Goal: Task Accomplishment & Management: Complete application form

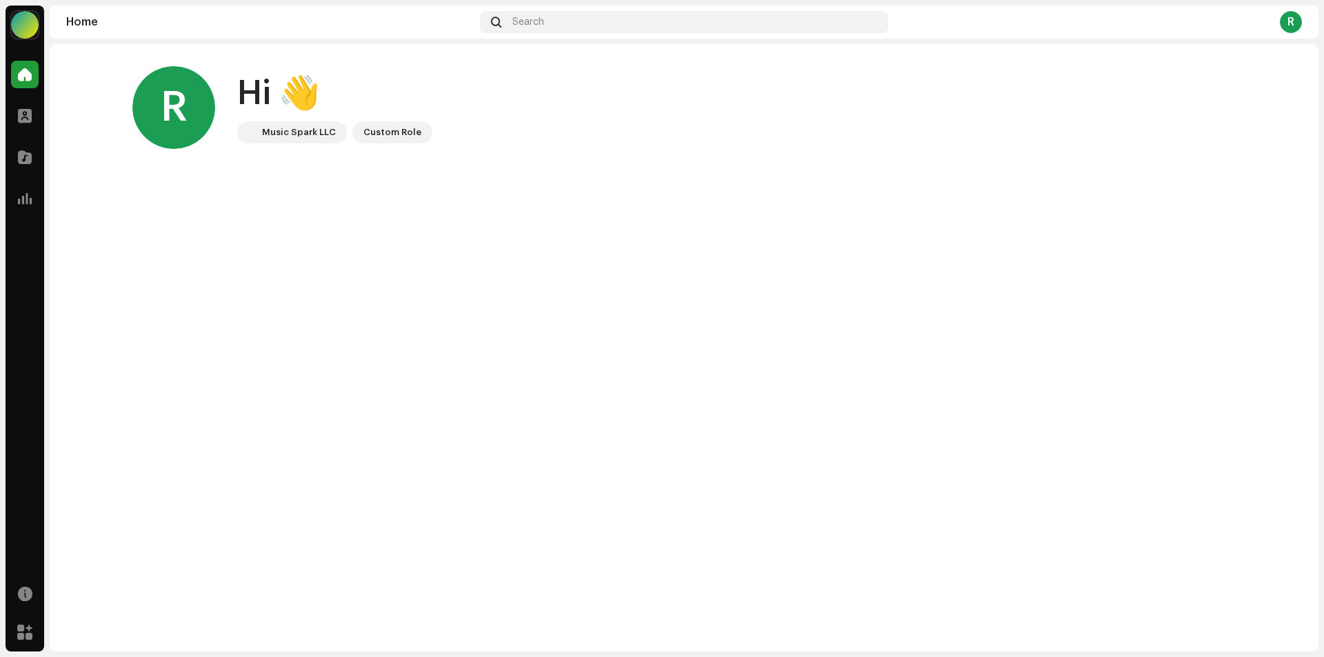
click at [31, 25] on div at bounding box center [25, 25] width 28 height 28
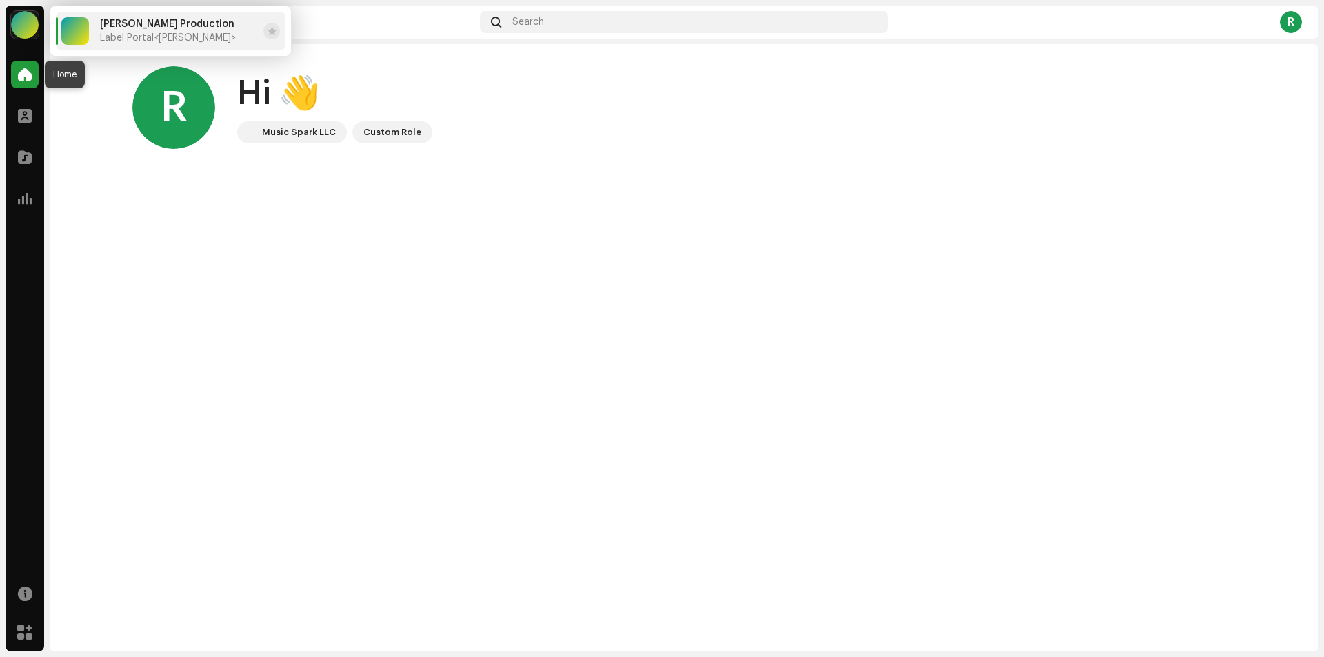
click at [30, 77] on span at bounding box center [25, 74] width 14 height 11
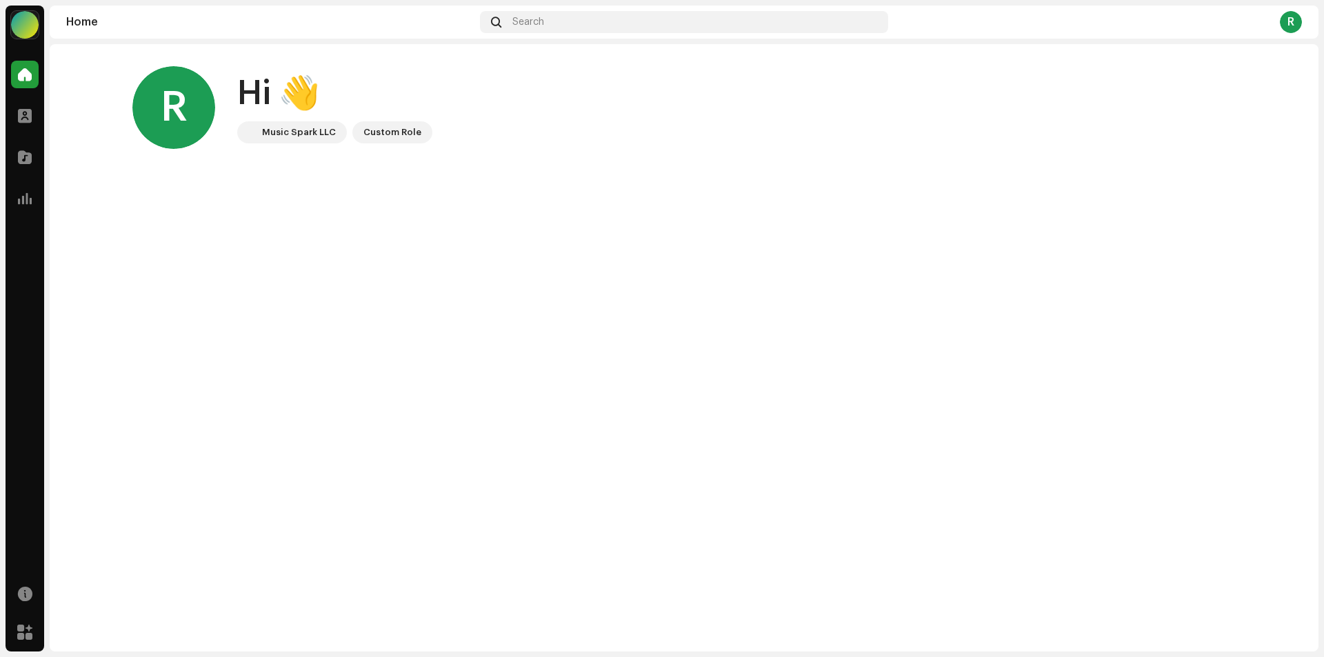
click at [30, 33] on div at bounding box center [25, 25] width 28 height 28
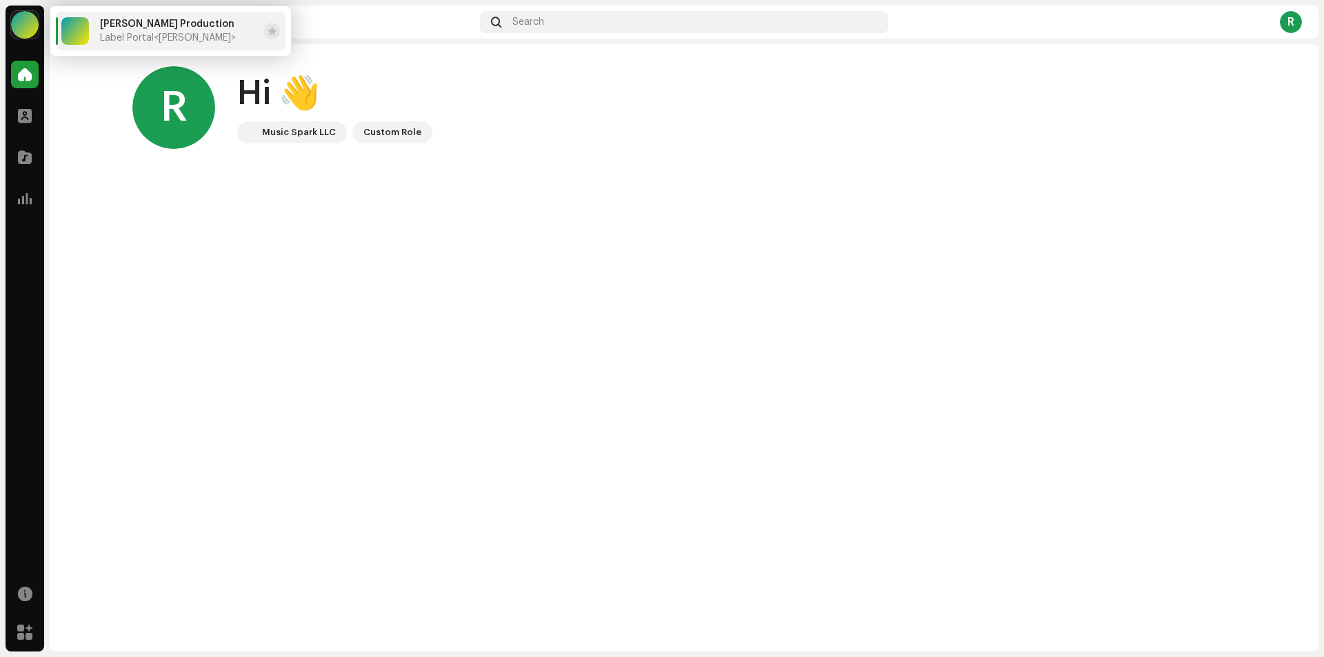
click at [179, 30] on div "Natraj Production Label Portal <Sumit Mallik>" at bounding box center [168, 31] width 136 height 25
click at [27, 26] on div at bounding box center [25, 25] width 28 height 28
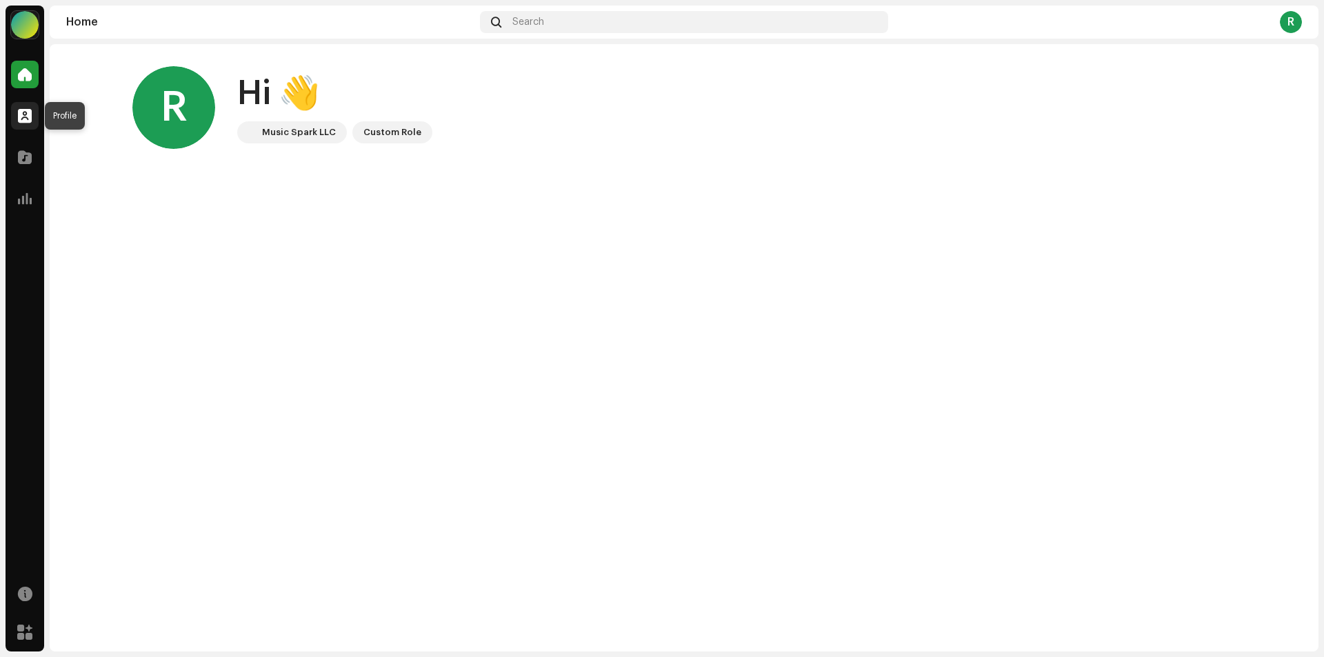
click at [27, 110] on span at bounding box center [25, 115] width 14 height 11
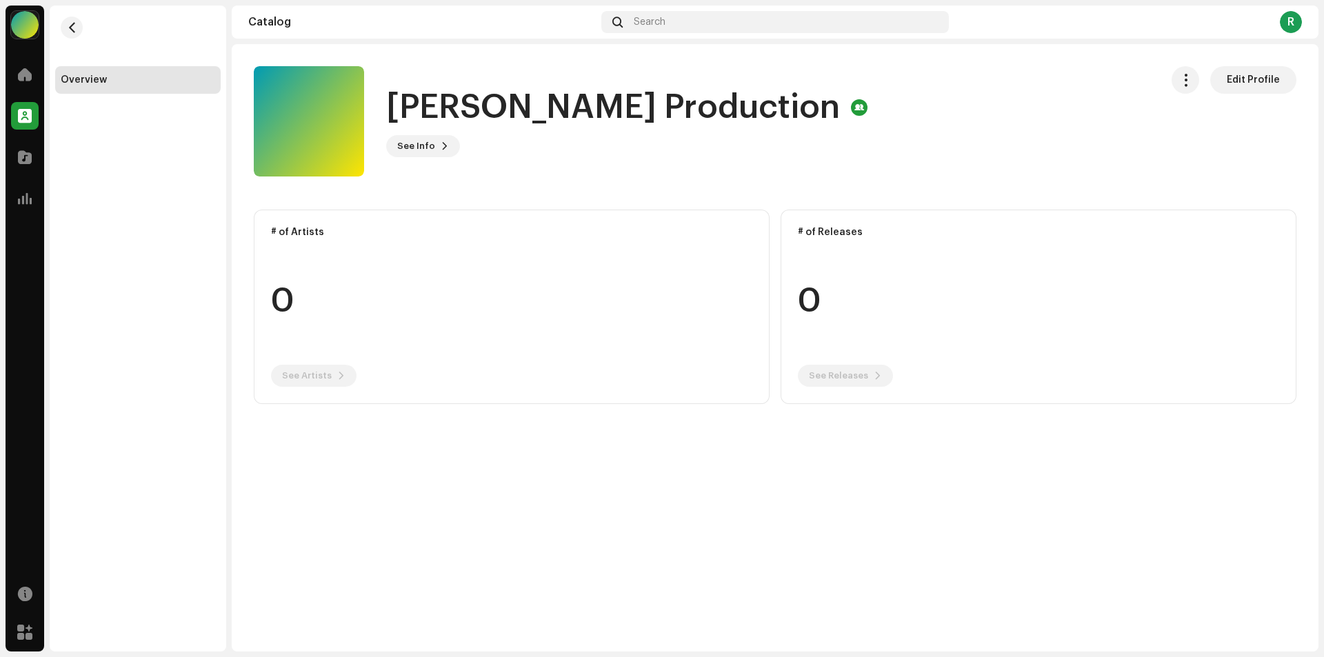
click at [1298, 30] on div "R" at bounding box center [1291, 22] width 22 height 22
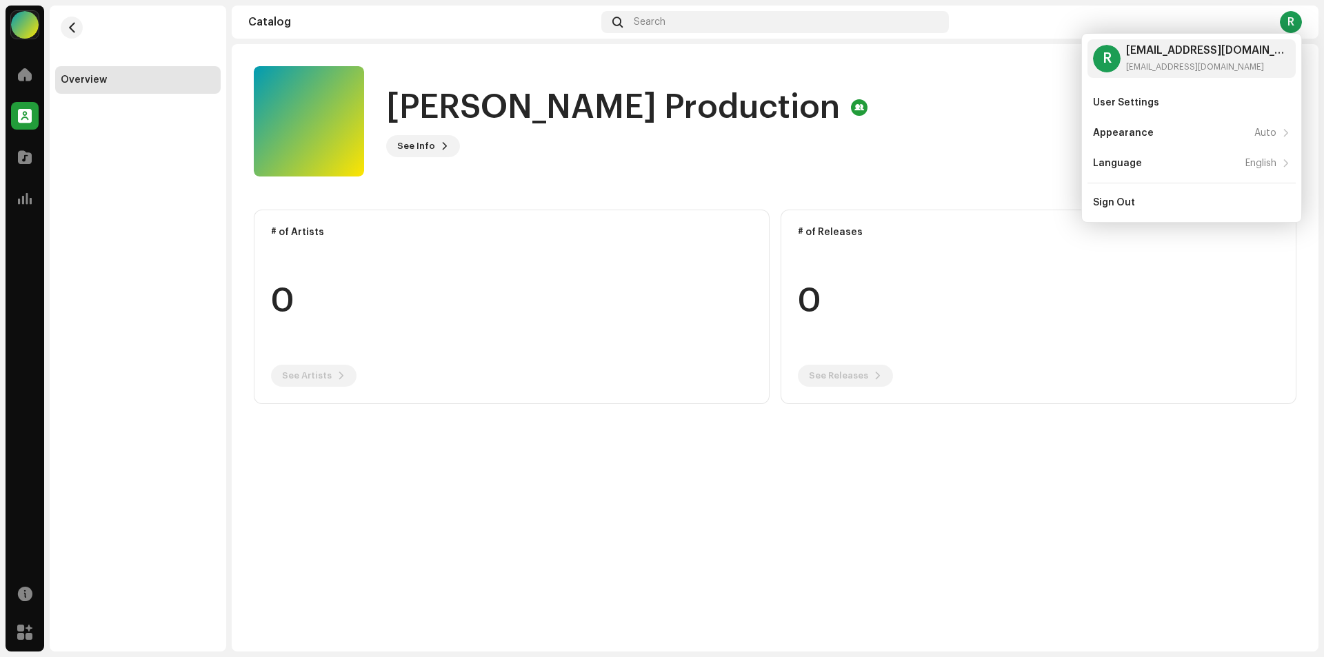
click at [947, 83] on div "Natraj Production See Info Edit Profile" at bounding box center [702, 121] width 896 height 110
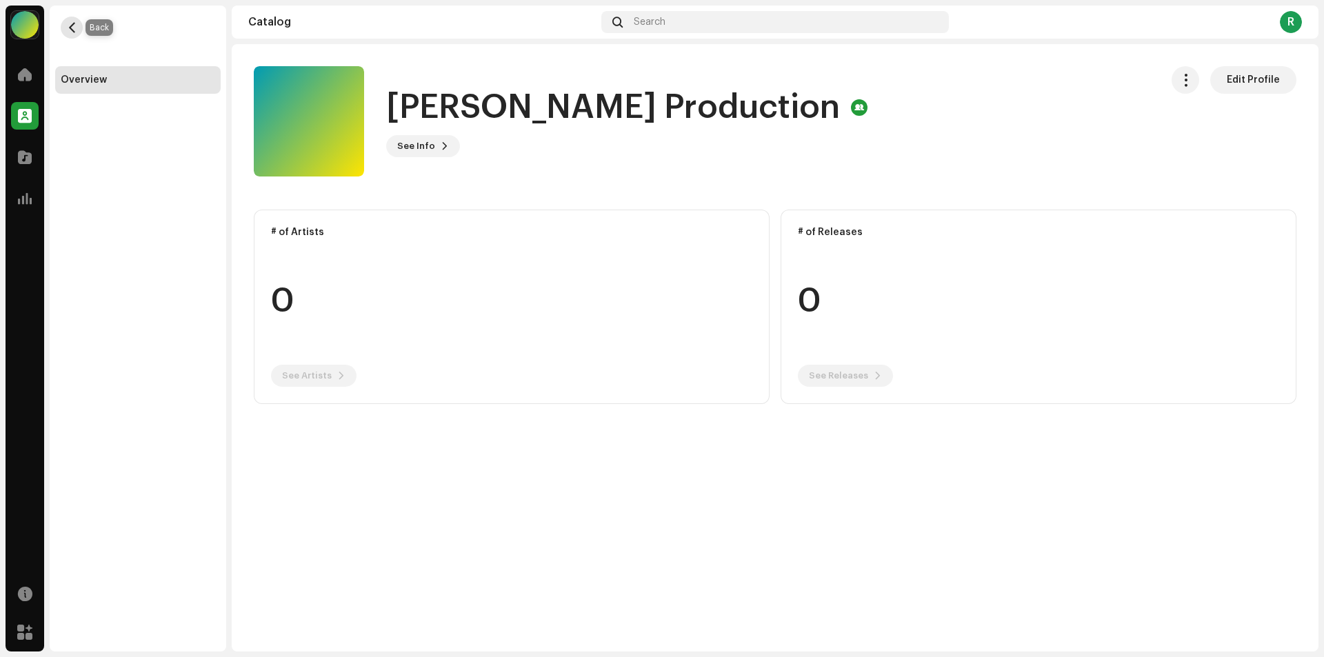
click at [74, 34] on button "button" at bounding box center [72, 28] width 22 height 22
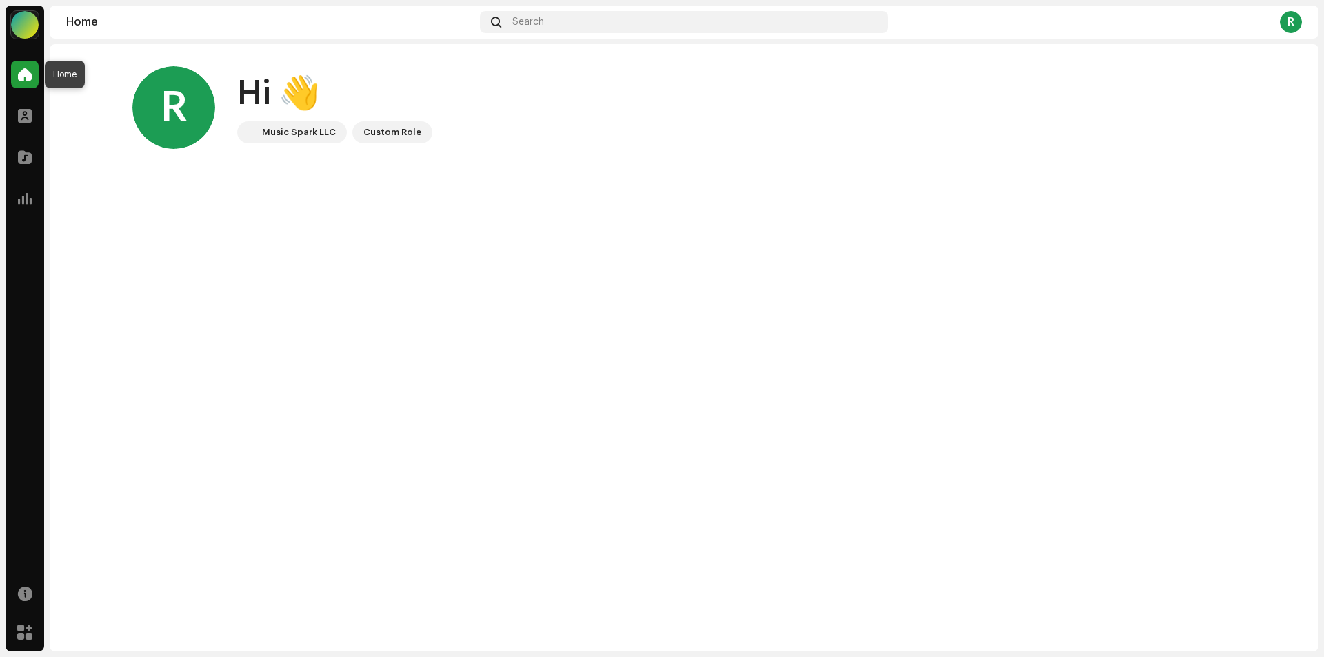
click at [30, 74] on span at bounding box center [25, 74] width 14 height 11
click at [23, 32] on div at bounding box center [25, 25] width 28 height 28
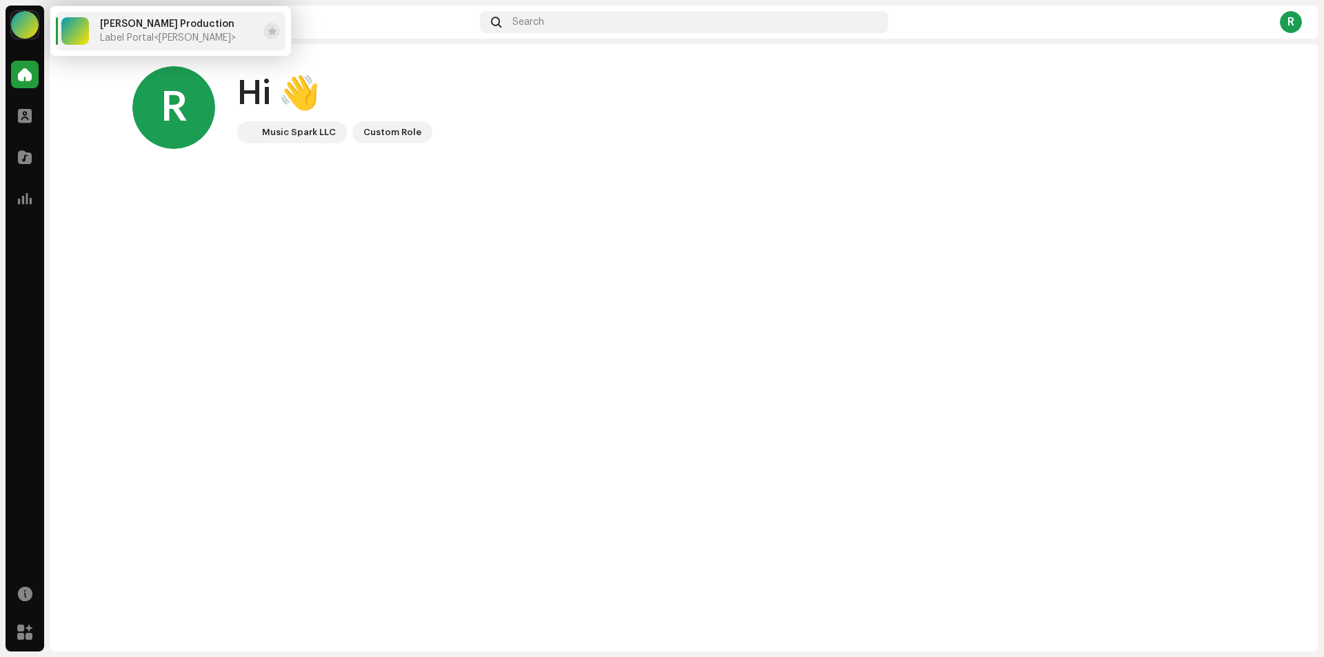
click at [192, 40] on span "<Sumit Mallik>" at bounding box center [195, 38] width 82 height 10
click at [23, 116] on span at bounding box center [25, 115] width 14 height 11
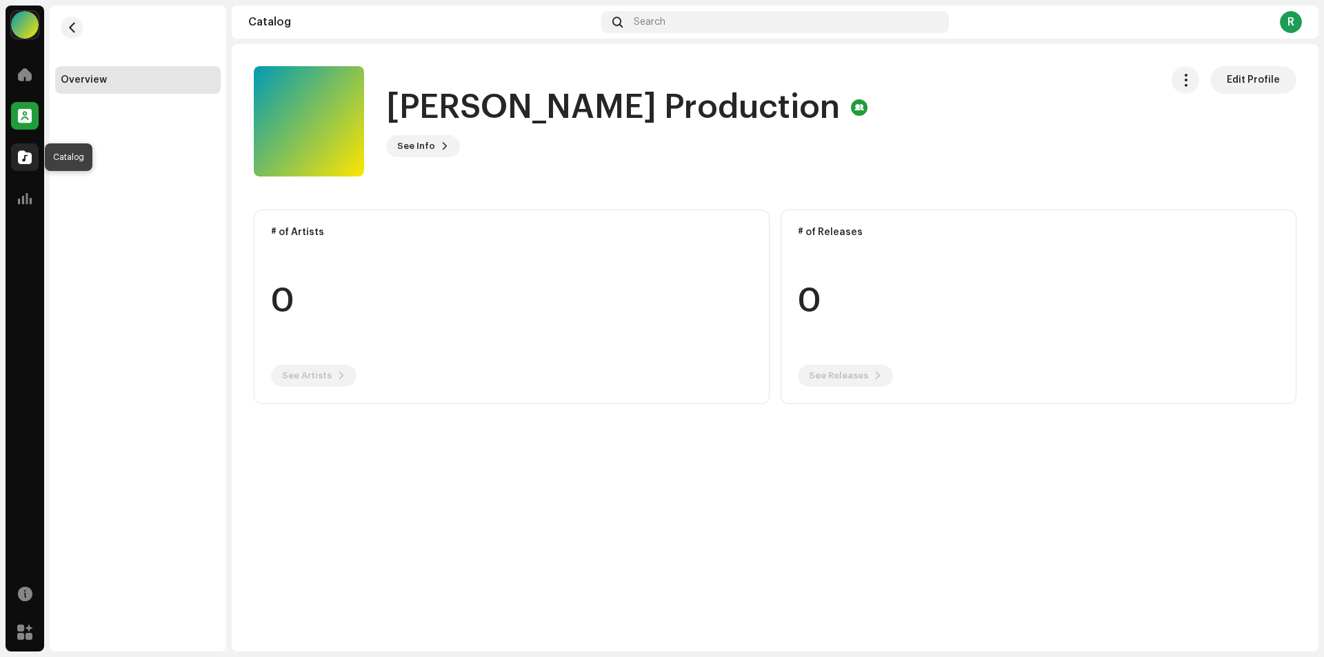
click at [26, 152] on span at bounding box center [25, 157] width 14 height 11
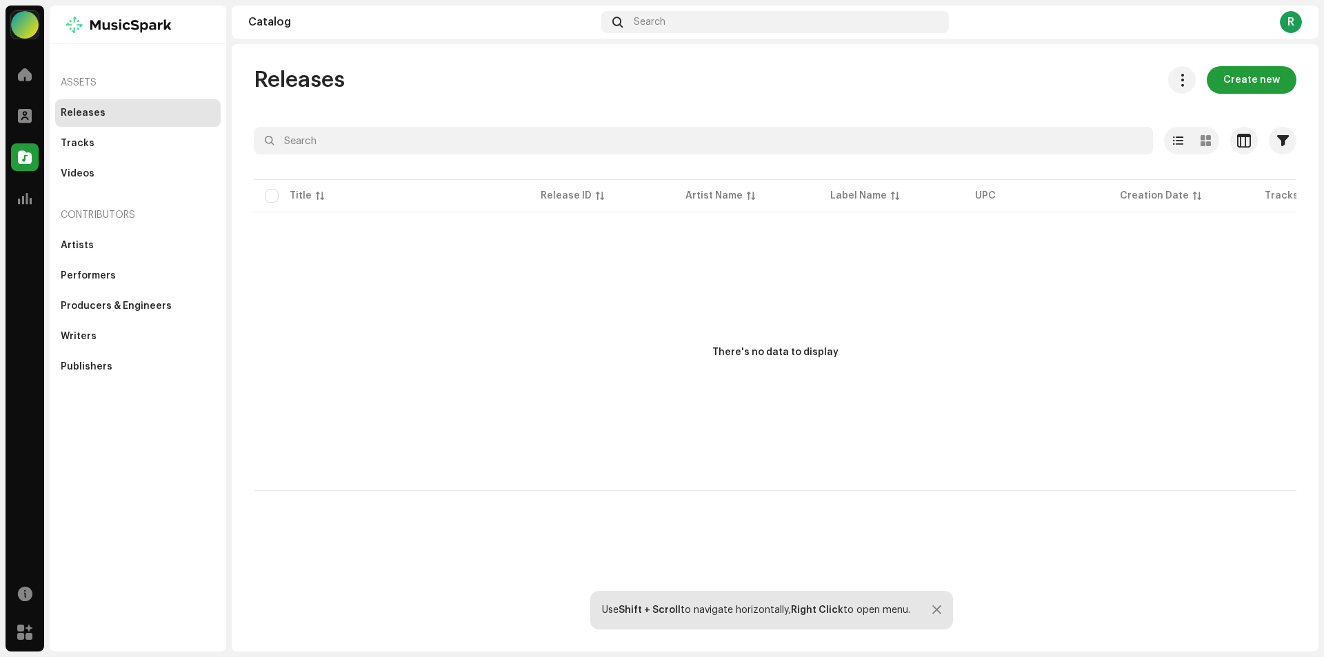
click at [1296, 20] on div "R" at bounding box center [1291, 22] width 22 height 22
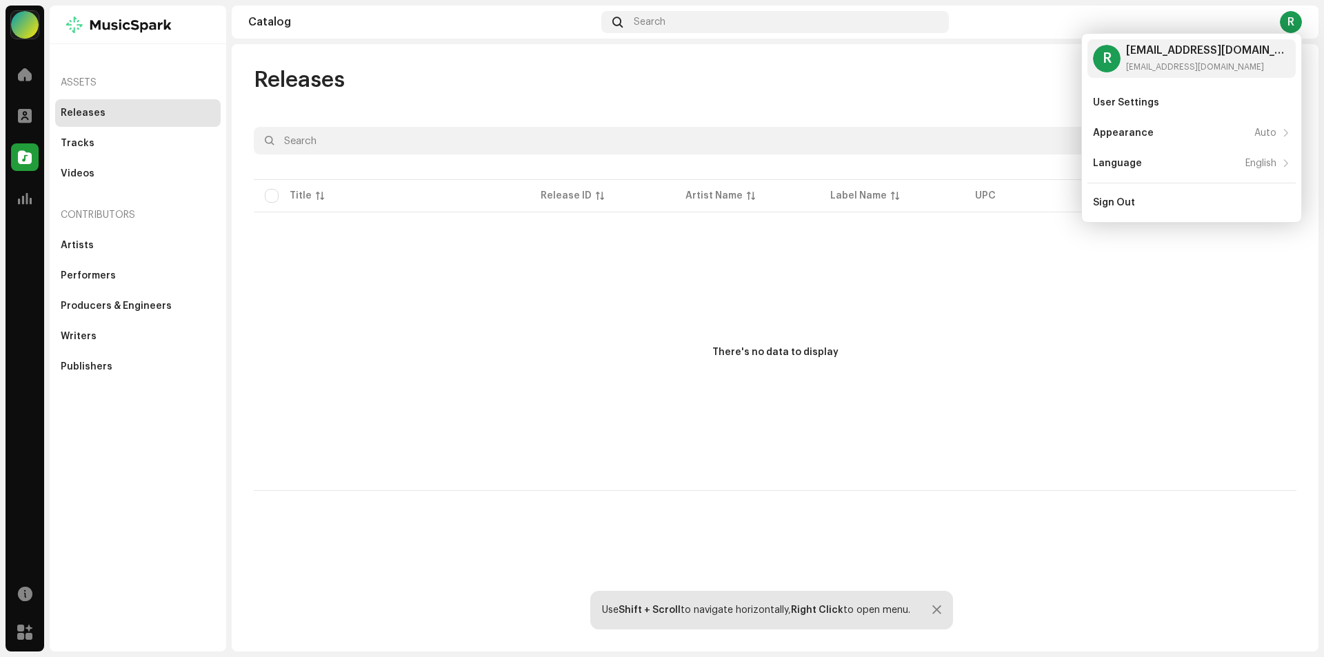
click at [80, 22] on div at bounding box center [138, 25] width 177 height 39
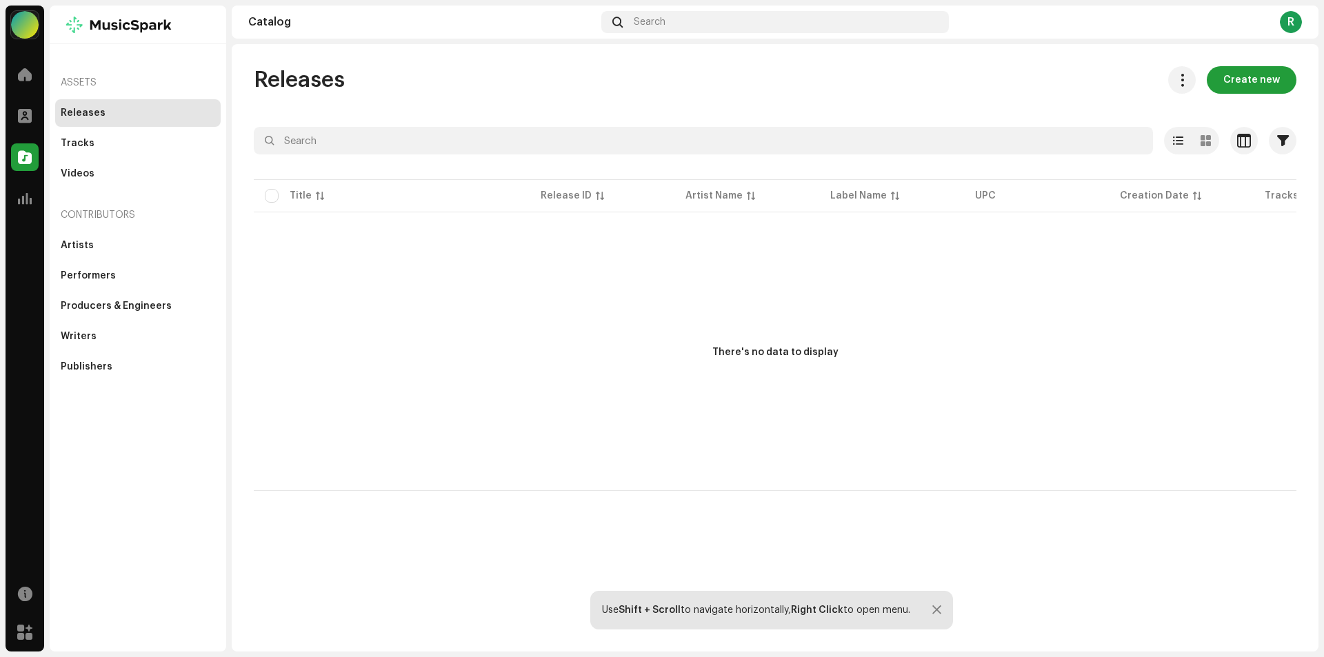
click at [61, 26] on div at bounding box center [138, 25] width 177 height 39
click at [104, 241] on div "Artists" at bounding box center [138, 245] width 154 height 11
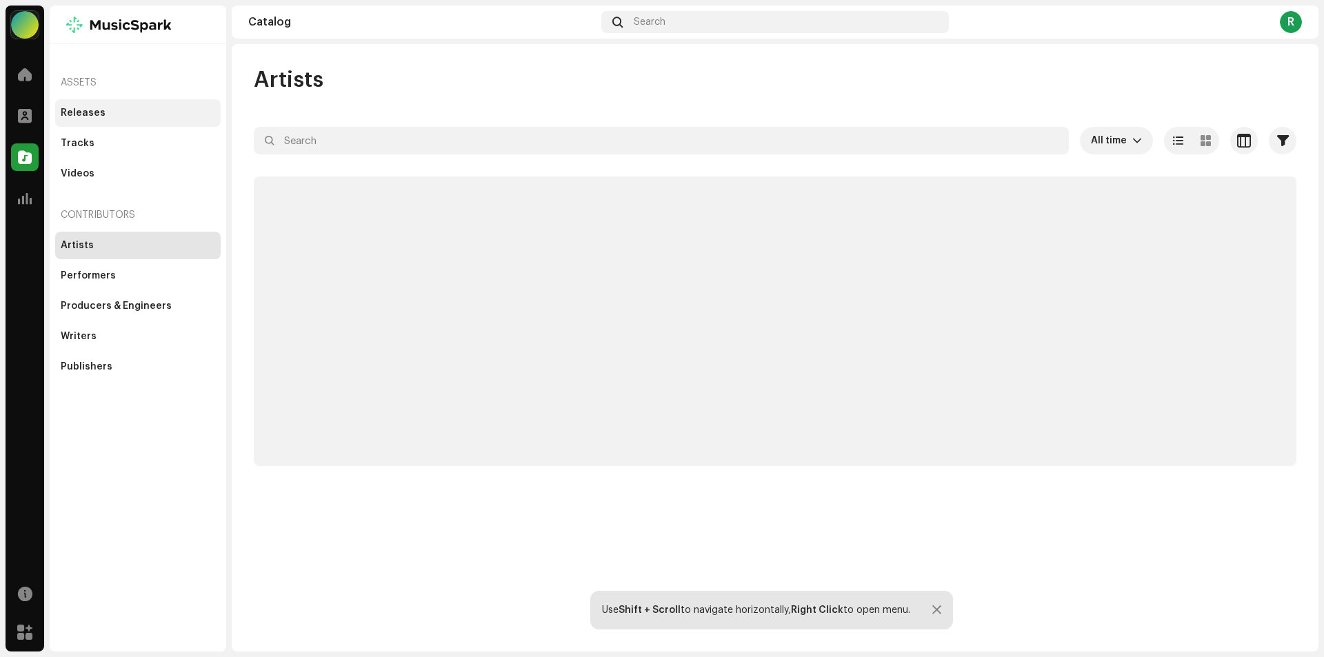
click at [101, 117] on div "Releases" at bounding box center [138, 113] width 154 height 11
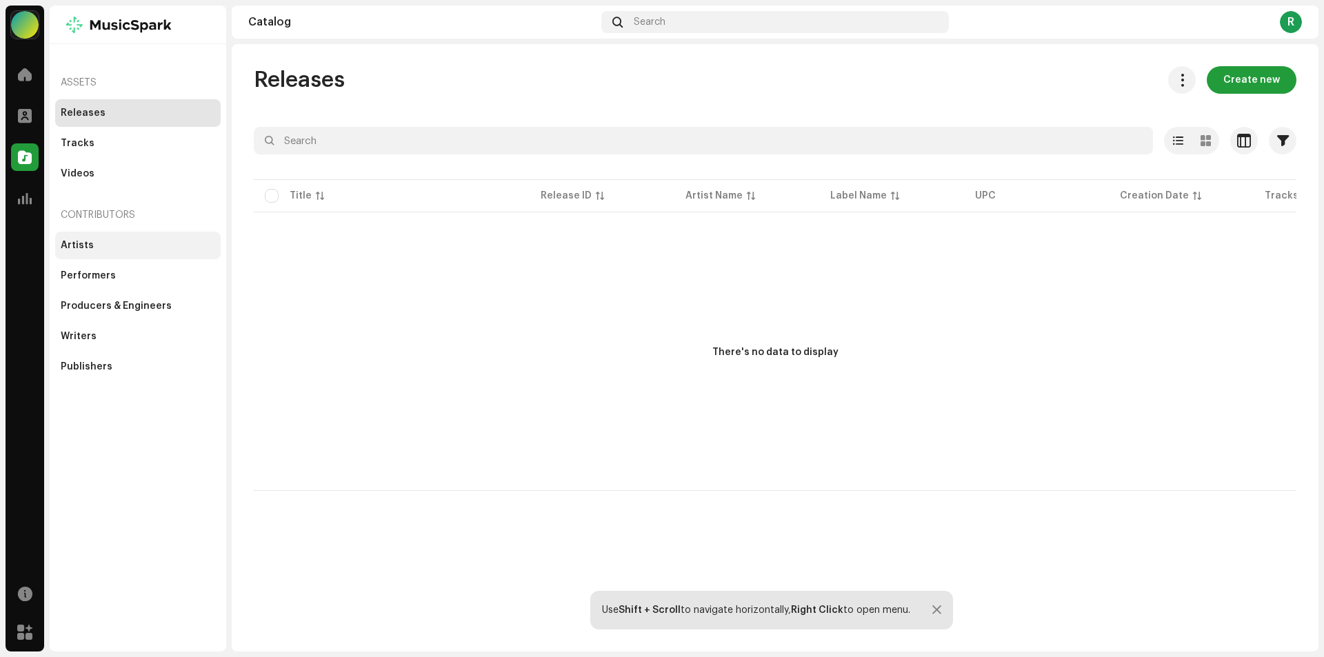
click at [110, 250] on div "Artists" at bounding box center [138, 245] width 154 height 11
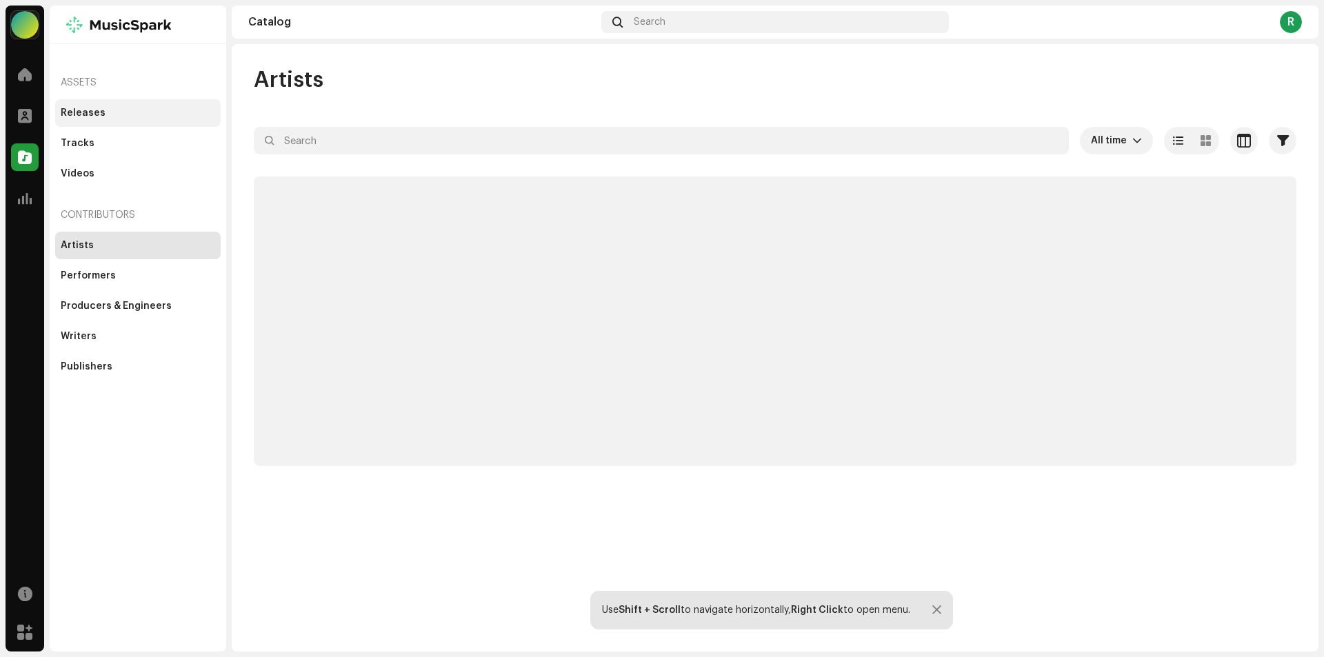
click at [110, 105] on div "Releases" at bounding box center [138, 113] width 166 height 28
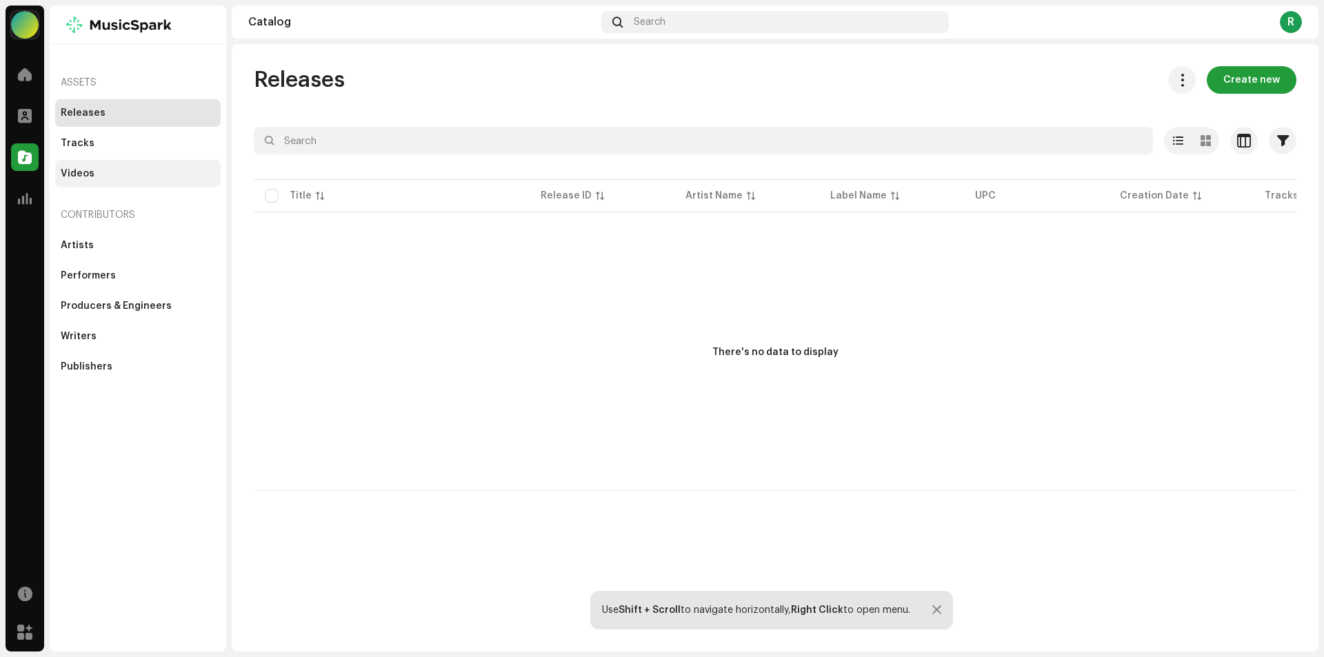
click at [108, 172] on div "Videos" at bounding box center [138, 173] width 154 height 11
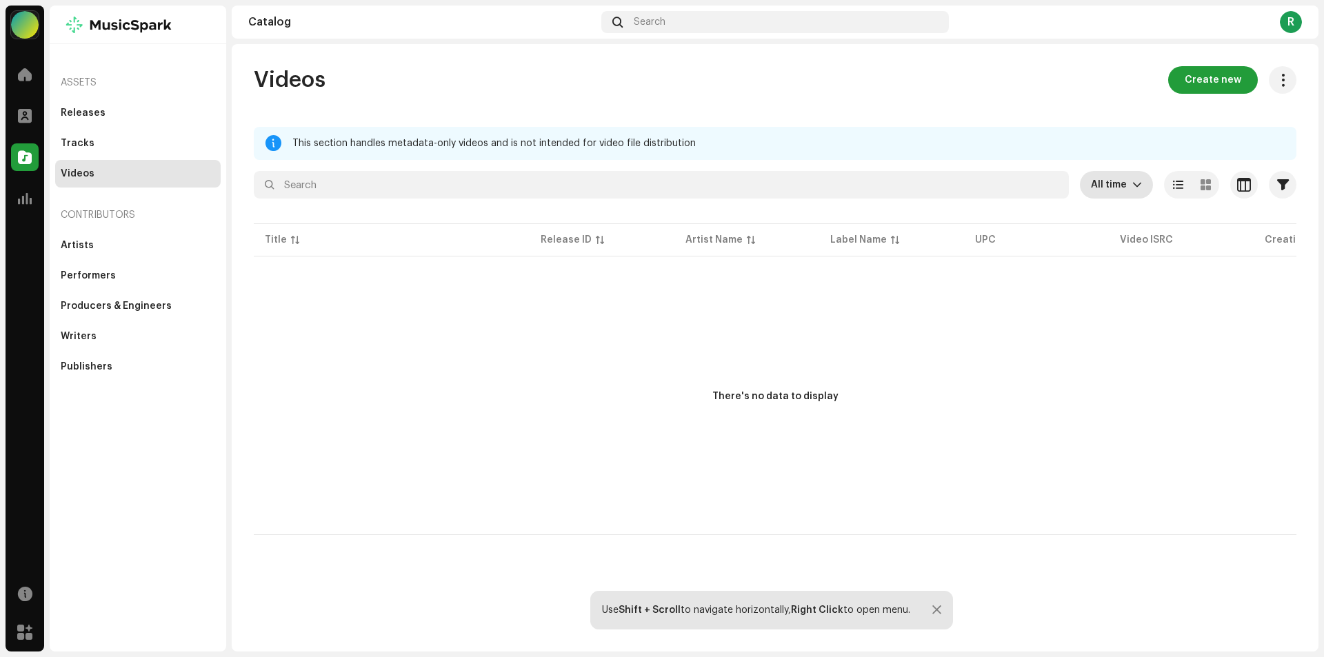
click at [1133, 190] on div "dropdown trigger" at bounding box center [1137, 185] width 10 height 28
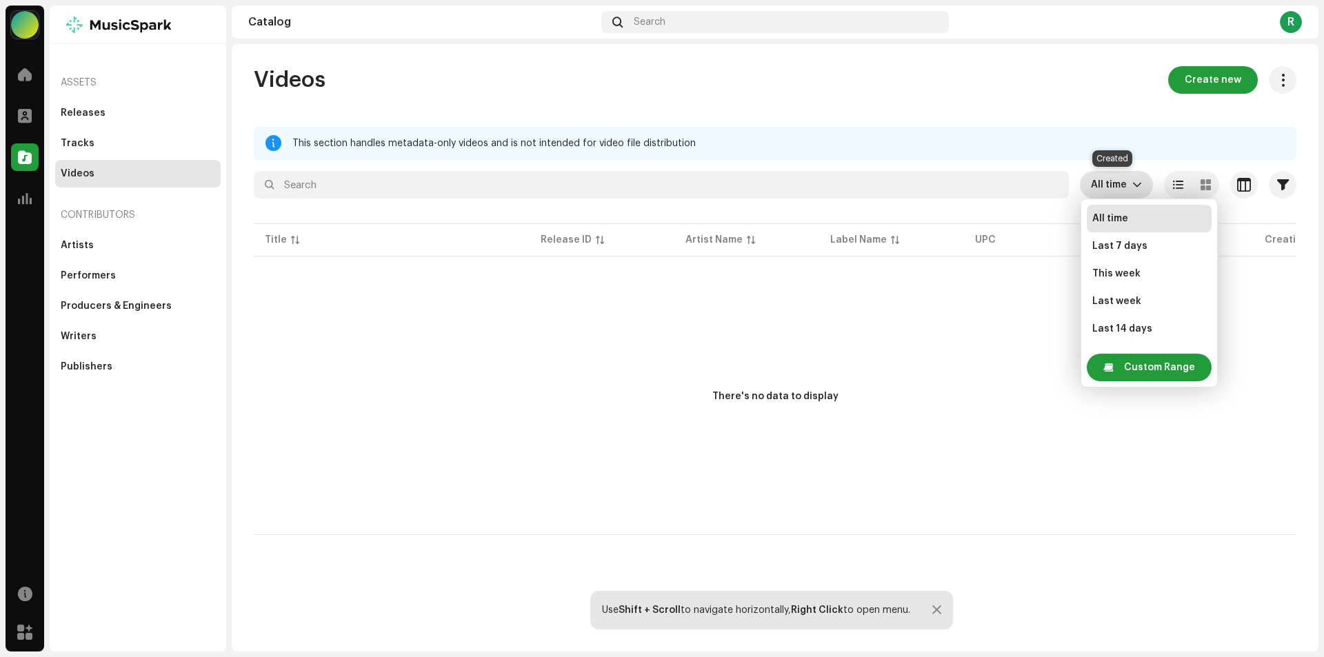
click at [1130, 190] on span "All time" at bounding box center [1111, 185] width 41 height 28
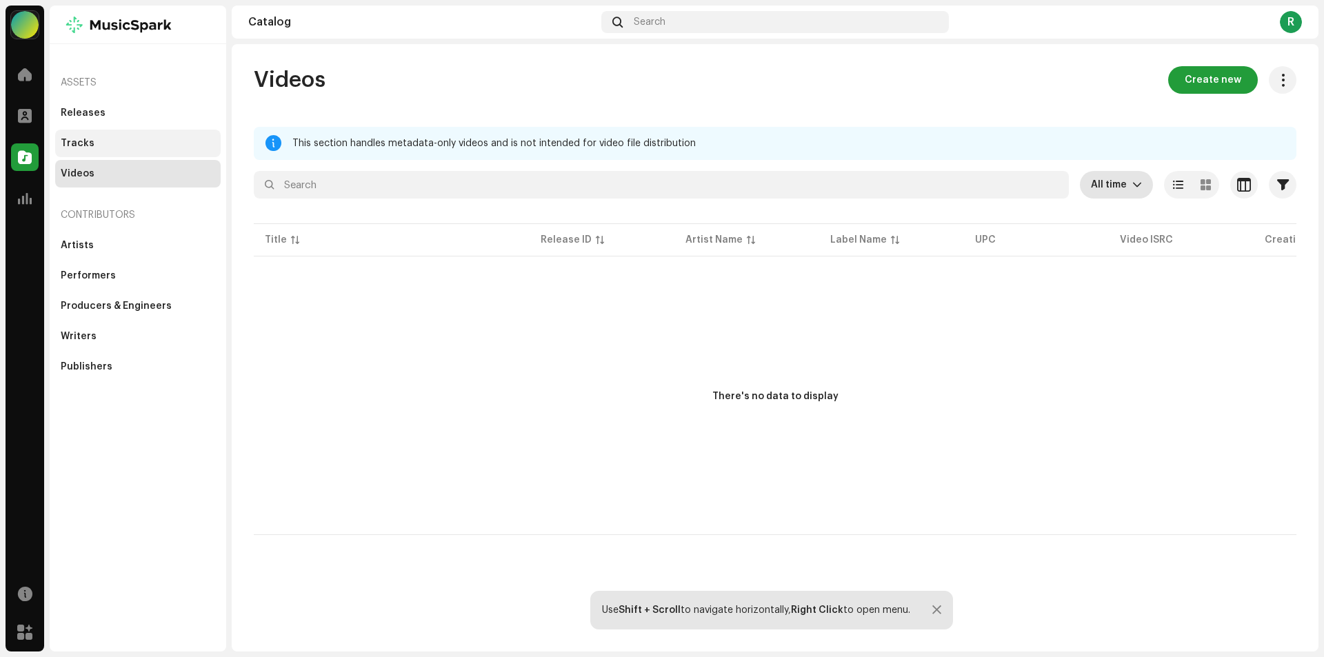
click at [125, 149] on div "Tracks" at bounding box center [138, 144] width 166 height 28
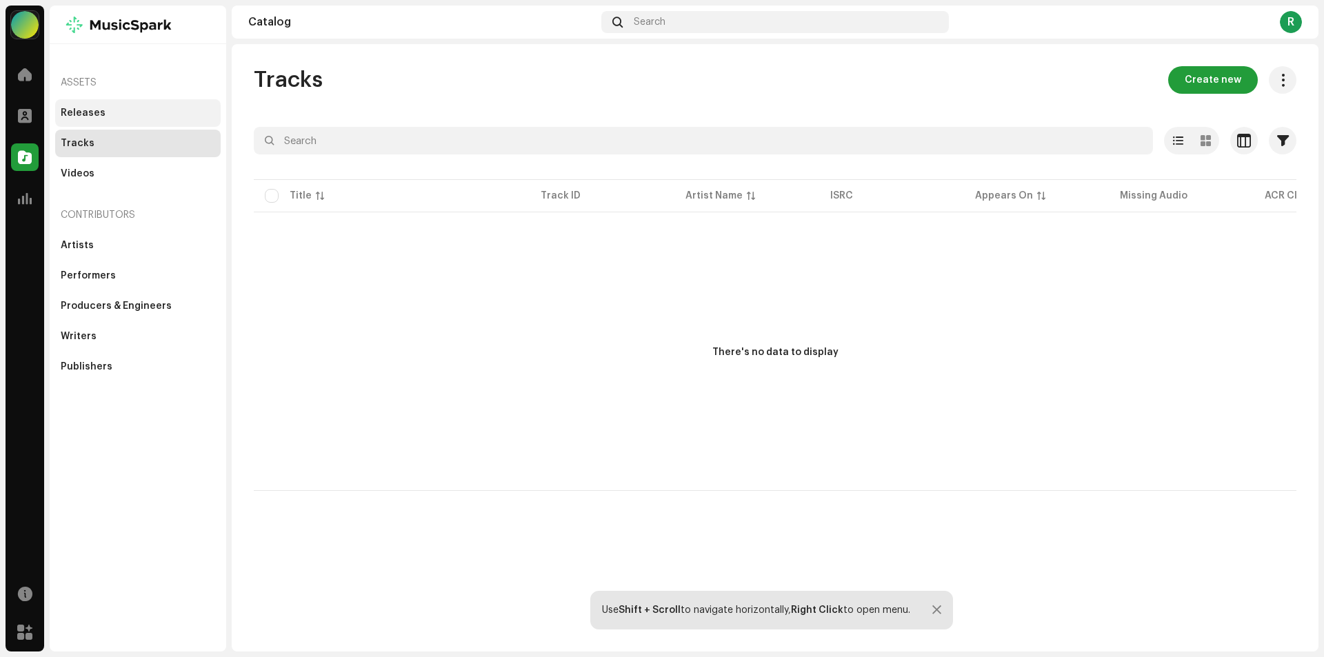
click at [116, 99] on div "Releases" at bounding box center [138, 113] width 166 height 28
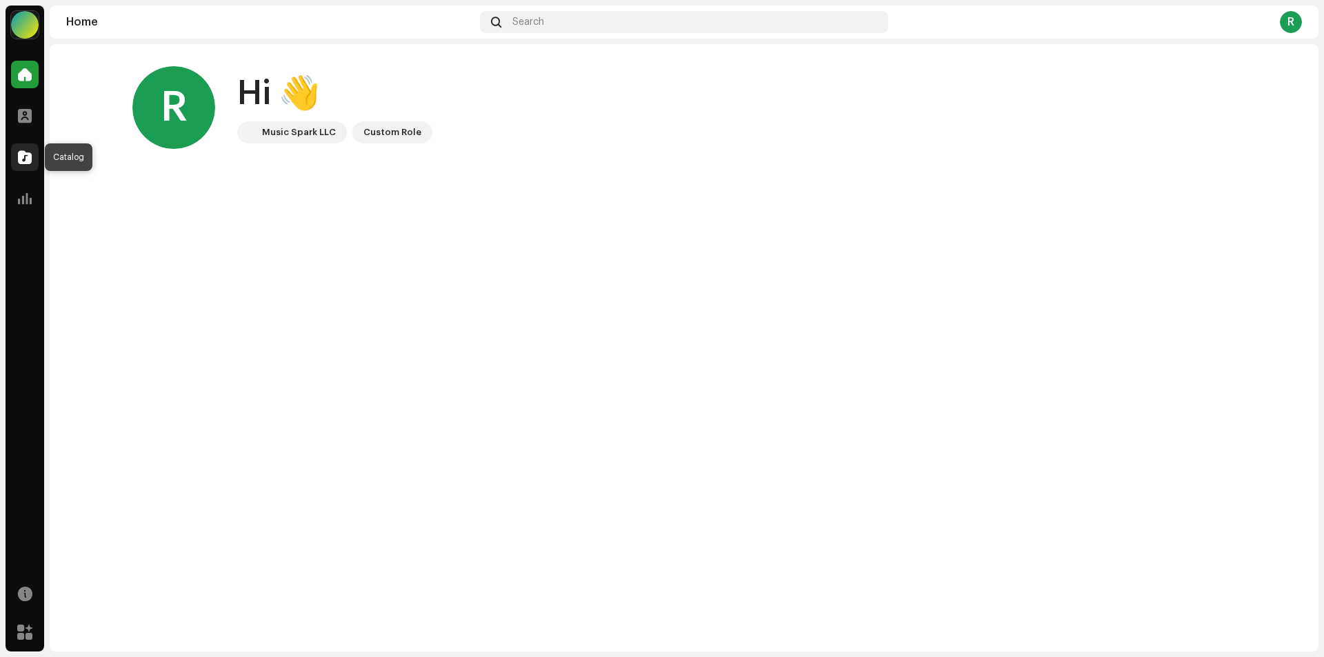
click at [21, 156] on span at bounding box center [25, 157] width 14 height 11
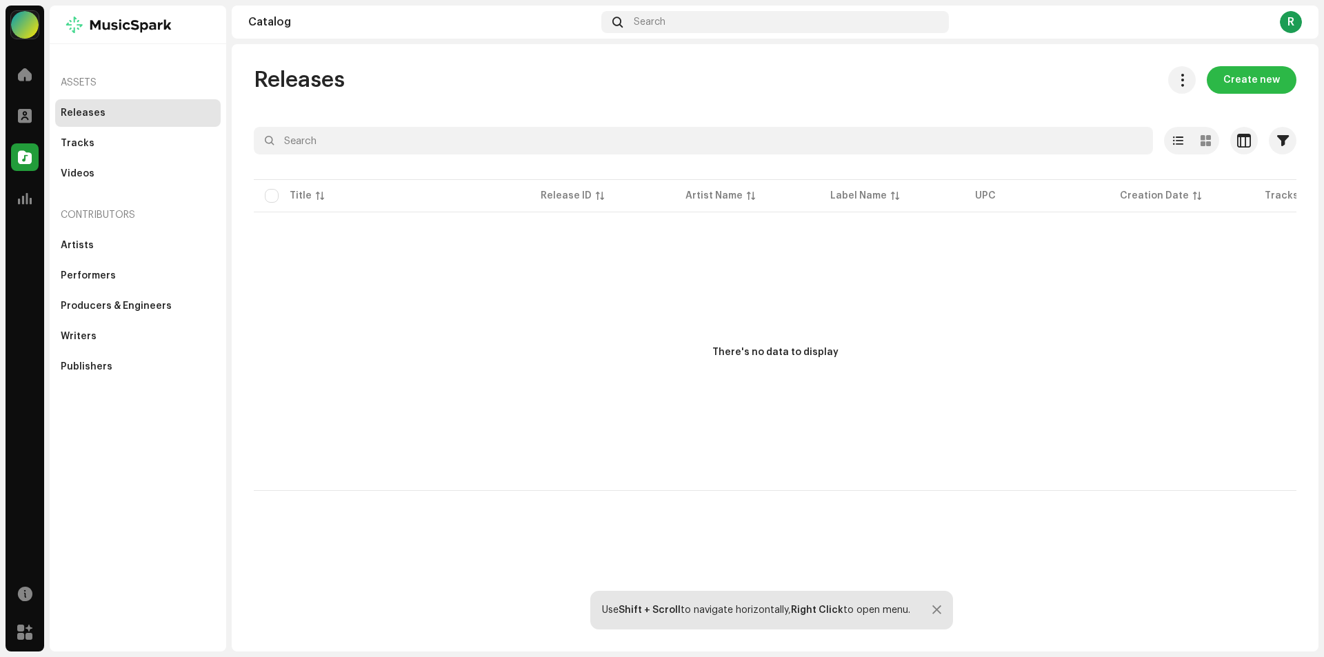
click at [1237, 79] on span "Create new" at bounding box center [1251, 80] width 57 height 28
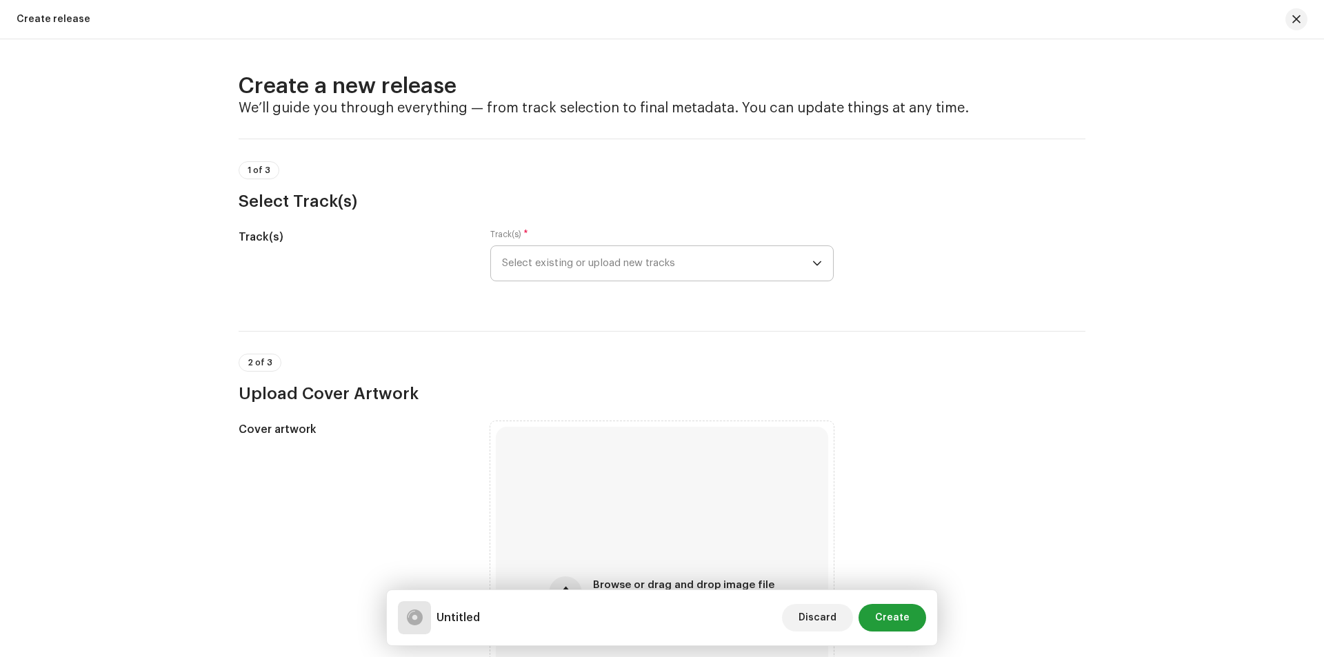
click at [660, 267] on span "Select existing or upload new tracks" at bounding box center [657, 263] width 310 height 34
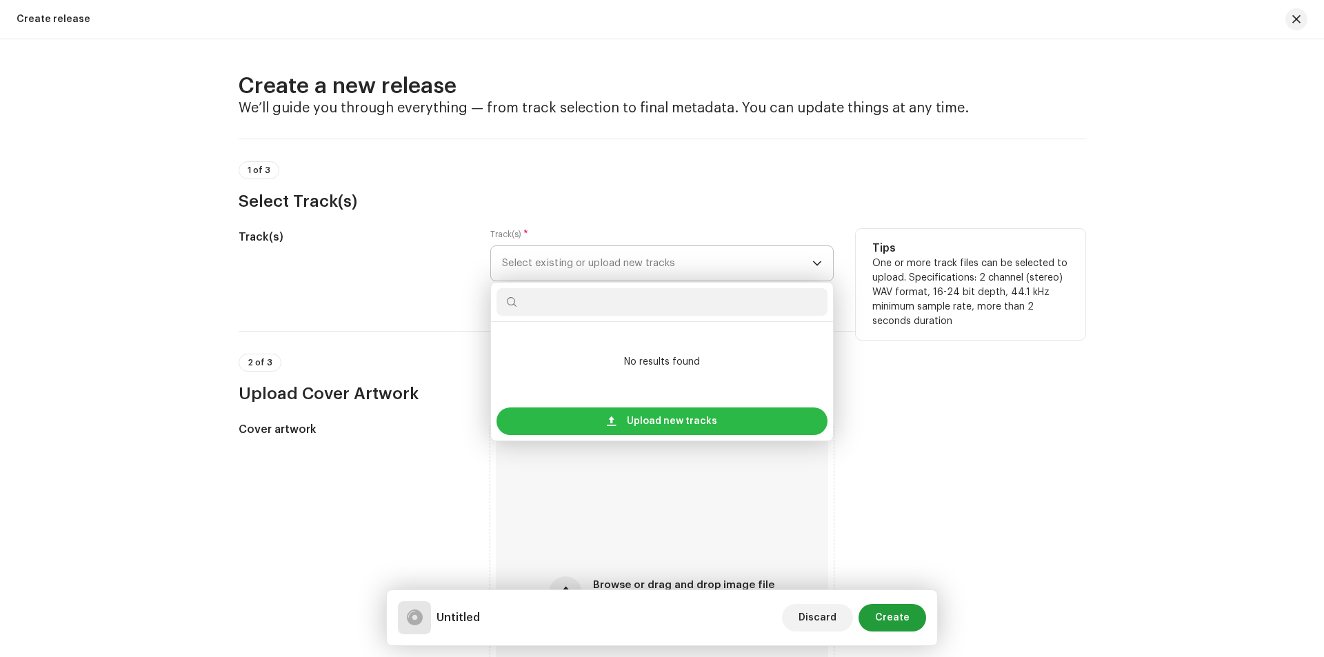
click at [691, 426] on span "Upload new tracks" at bounding box center [672, 422] width 90 height 28
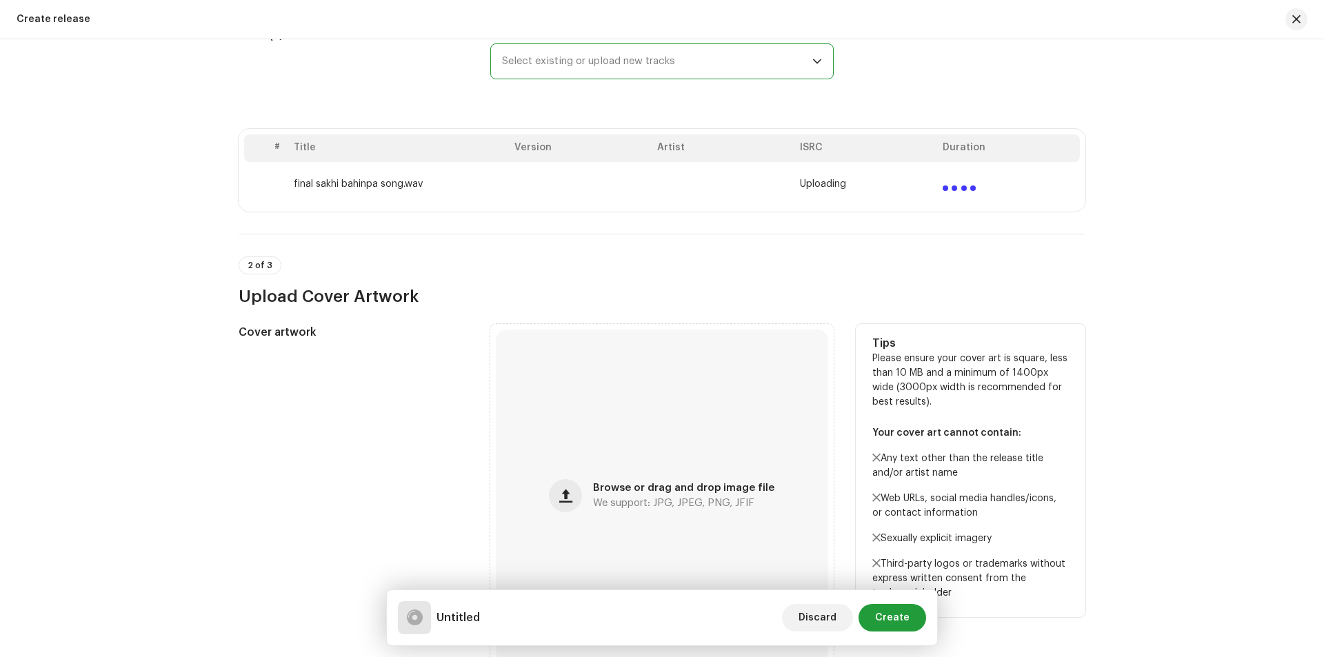
scroll to position [207, 0]
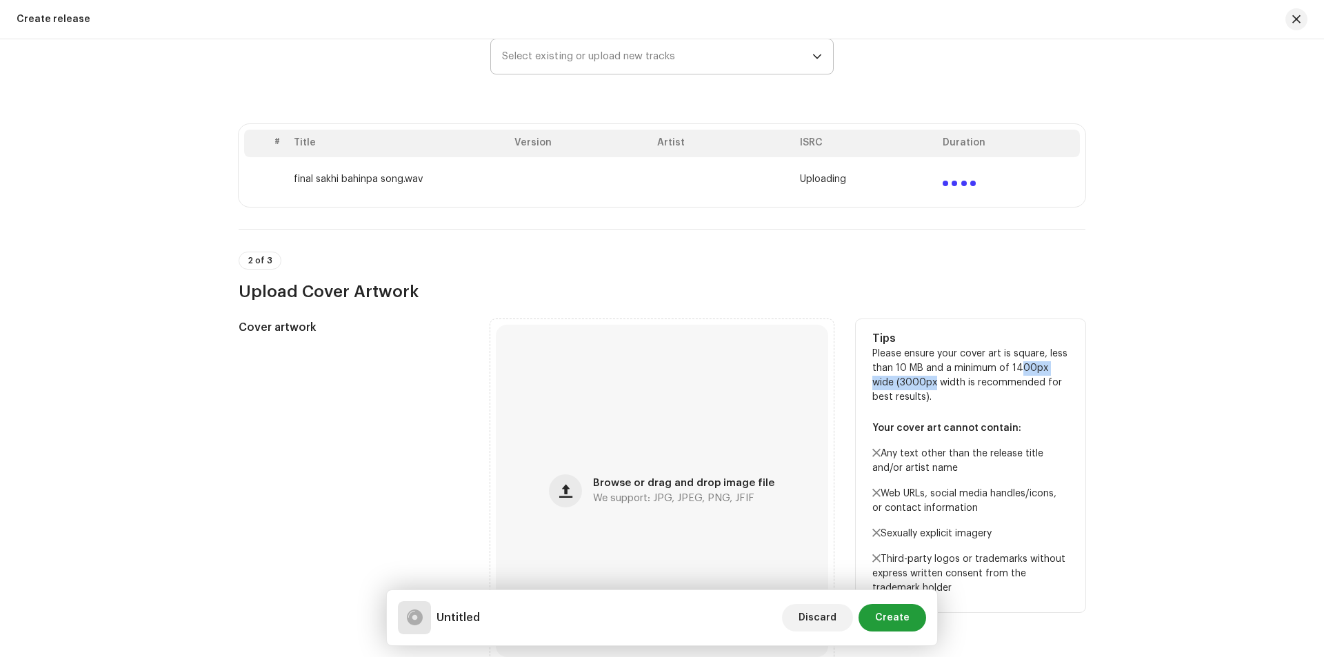
drag, startPoint x: 1009, startPoint y: 366, endPoint x: 905, endPoint y: 386, distance: 105.9
click at [905, 386] on p "Please ensure your cover art is square, less than 10 MB and a minimum of 1400px…" at bounding box center [970, 471] width 197 height 249
drag, startPoint x: 1003, startPoint y: 367, endPoint x: 1026, endPoint y: 394, distance: 35.2
click at [1026, 394] on p "Please ensure your cover art is square, less than 10 MB and a minimum of 1400px…" at bounding box center [970, 471] width 197 height 249
copy p "1400px wide (3000px width is recommended for best results)."
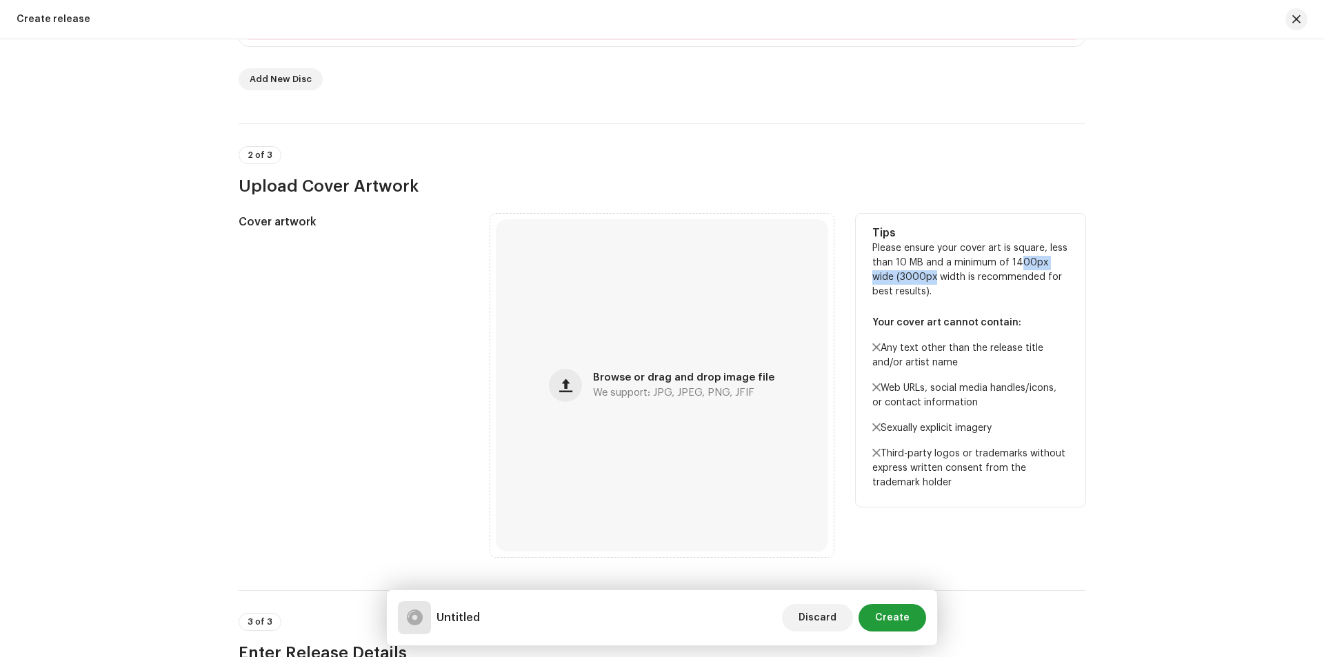
scroll to position [368, 0]
click at [597, 377] on span "Browse or drag and drop image file" at bounding box center [683, 379] width 181 height 10
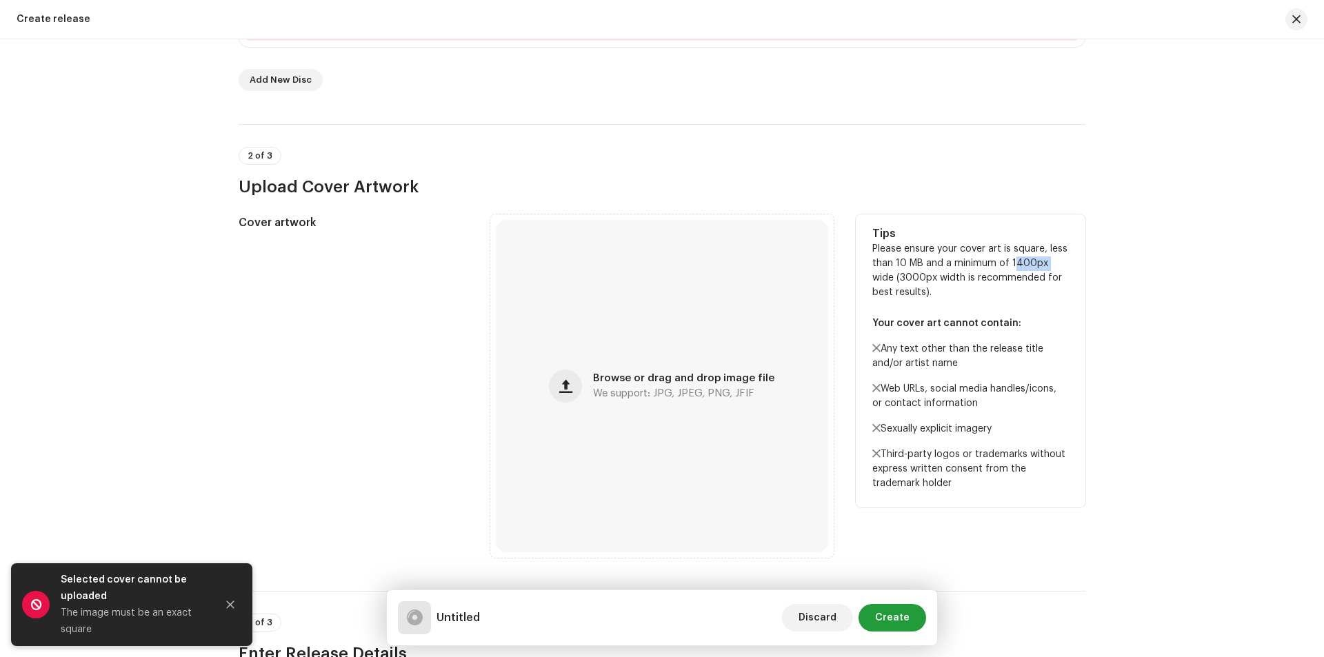
drag, startPoint x: 1008, startPoint y: 261, endPoint x: 1040, endPoint y: 268, distance: 32.5
click at [1040, 268] on p "Please ensure your cover art is square, less than 10 MB and a minimum of 1400px…" at bounding box center [970, 366] width 197 height 249
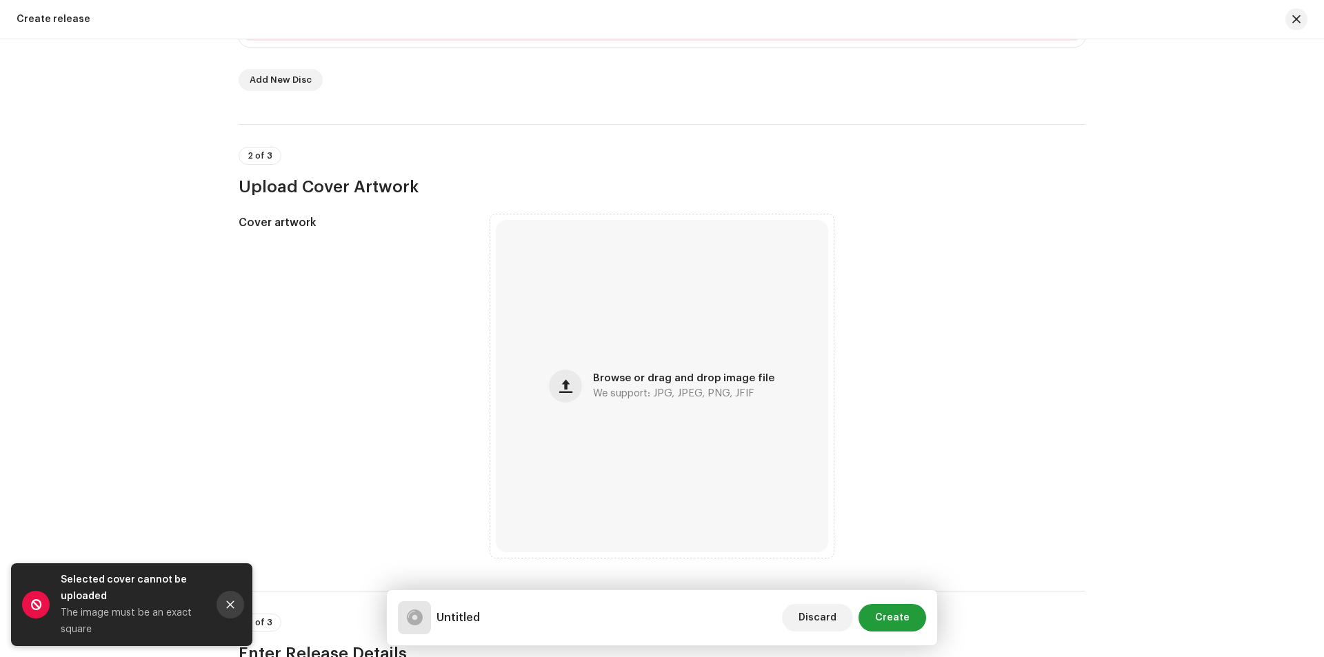
click at [235, 606] on button "Close" at bounding box center [231, 605] width 28 height 28
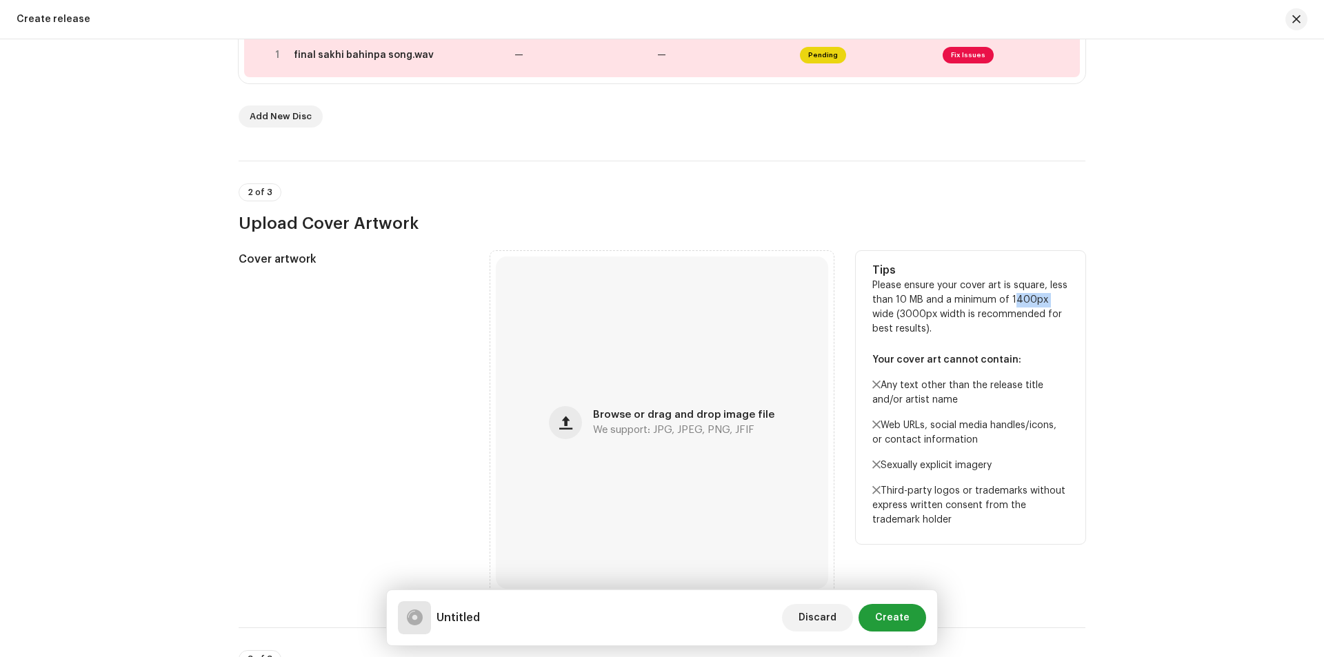
scroll to position [345, 0]
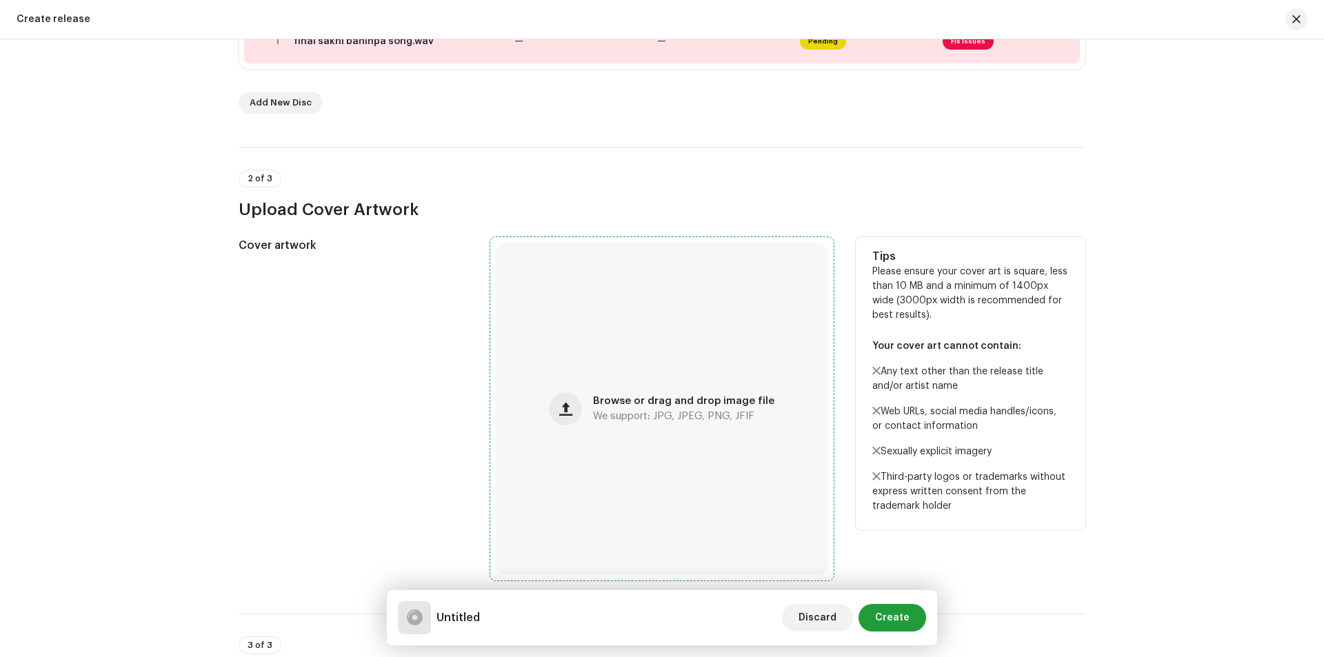
click at [596, 403] on span "Browse or drag and drop image file" at bounding box center [683, 402] width 181 height 10
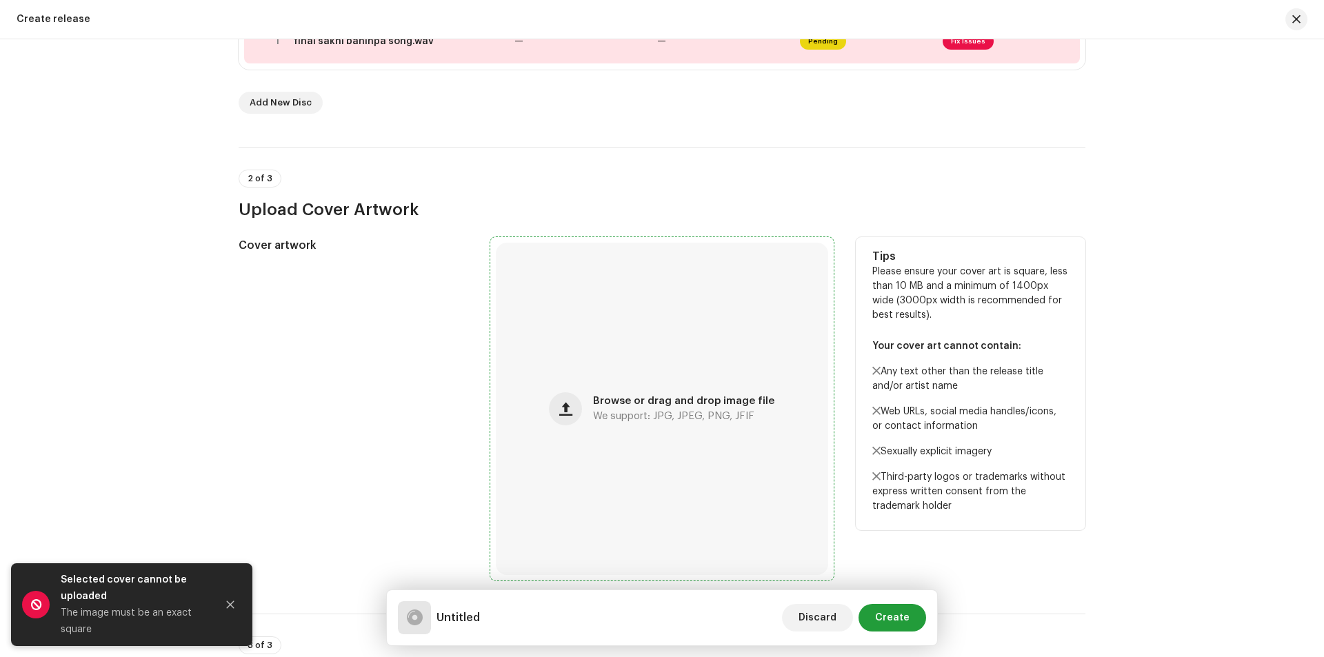
click at [694, 401] on span "Browse or drag and drop image file" at bounding box center [683, 402] width 181 height 10
drag, startPoint x: 874, startPoint y: 349, endPoint x: 908, endPoint y: 346, distance: 33.9
click at [908, 346] on p "Your cover art cannot contain:" at bounding box center [970, 346] width 197 height 14
click at [913, 345] on p "Your cover art cannot contain:" at bounding box center [970, 346] width 197 height 14
drag, startPoint x: 893, startPoint y: 343, endPoint x: 1007, endPoint y: 339, distance: 113.9
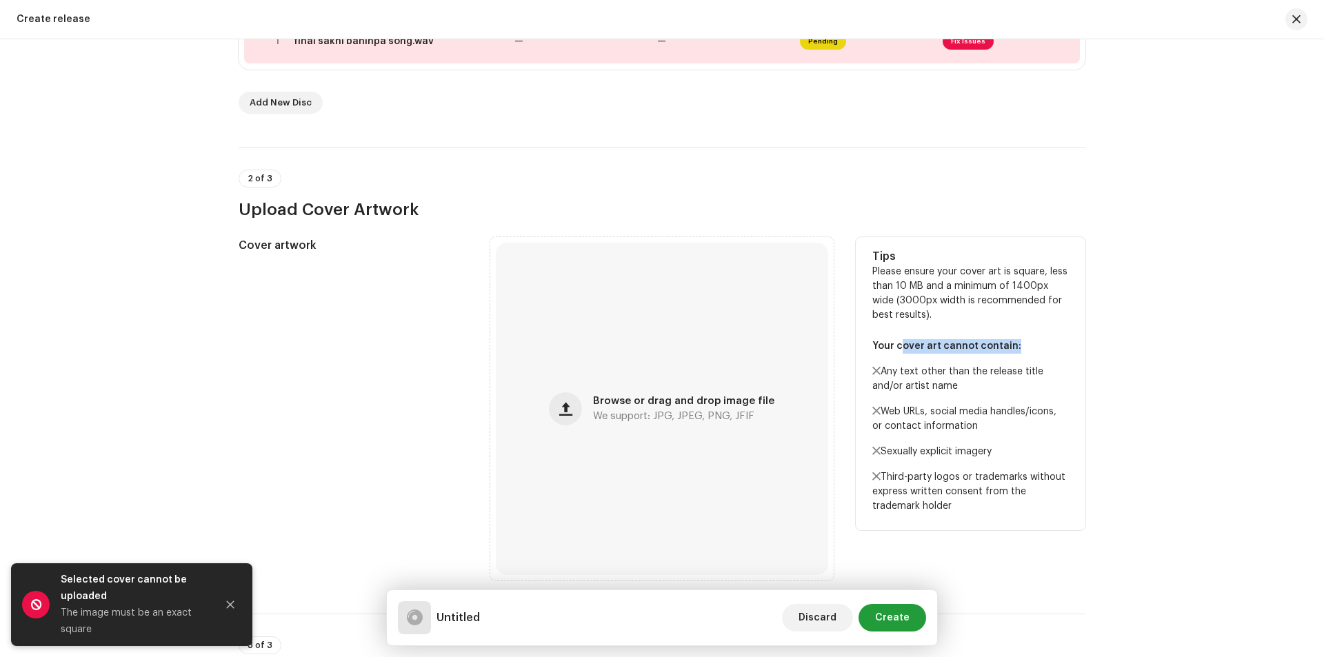
click at [1007, 339] on p "Your cover art cannot contain:" at bounding box center [970, 346] width 197 height 14
copy p "cover art cannot contain"
click at [568, 416] on button "button" at bounding box center [565, 408] width 33 height 33
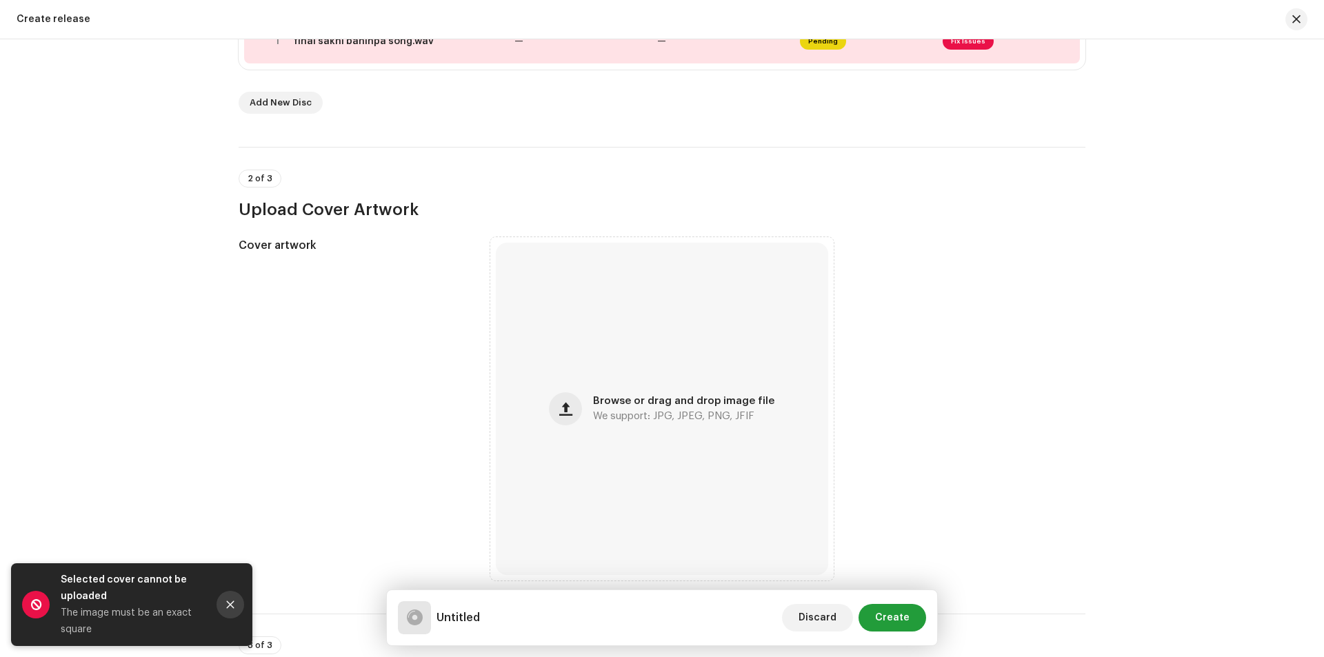
click at [228, 605] on icon "Close" at bounding box center [231, 605] width 10 height 10
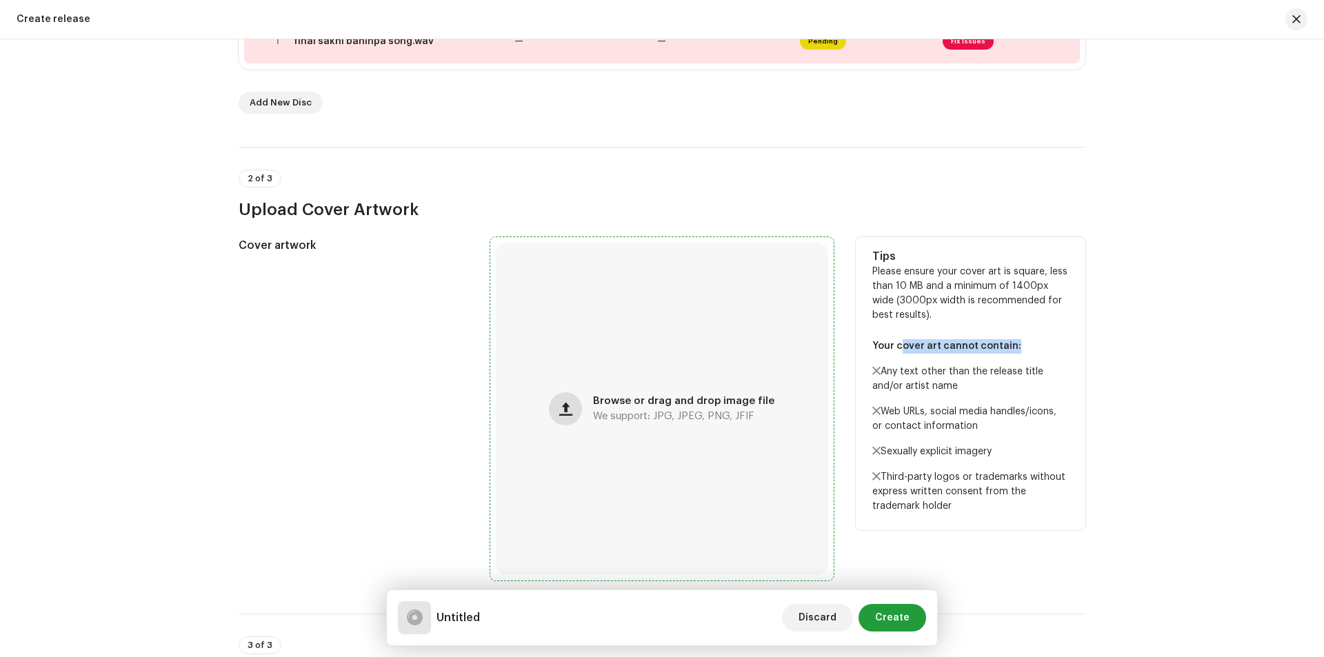
click at [569, 411] on span "button" at bounding box center [565, 408] width 13 height 11
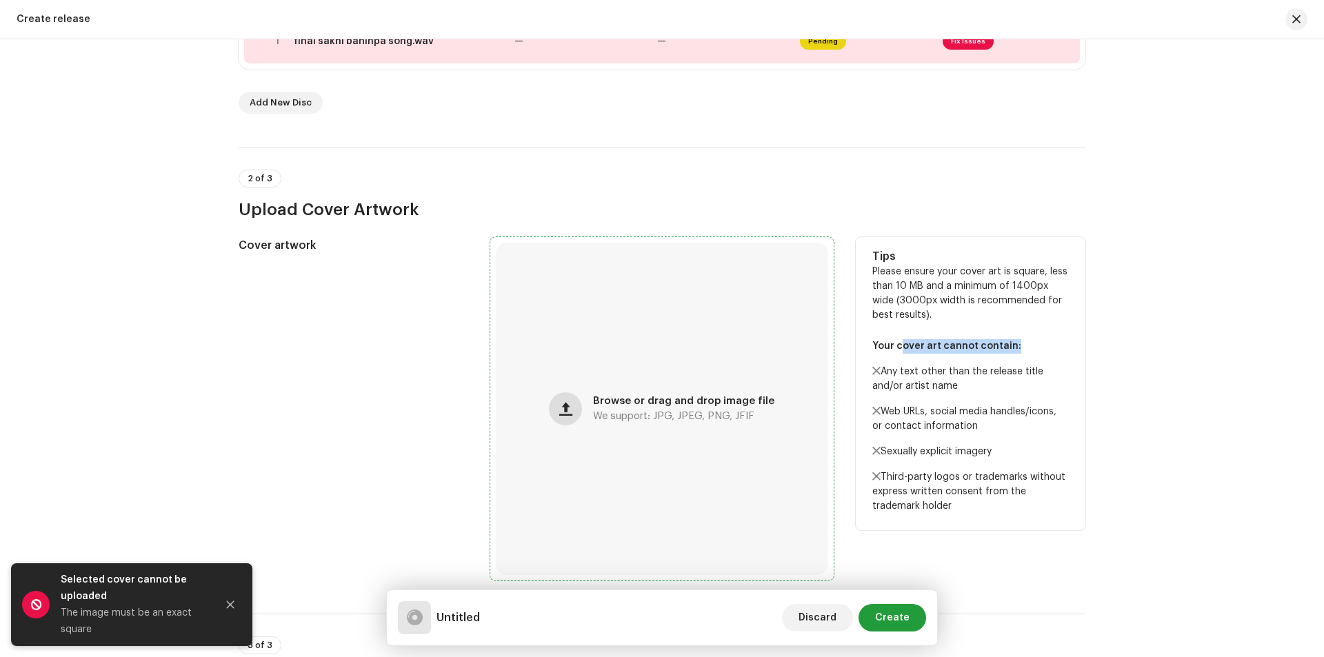
click at [572, 413] on span "button" at bounding box center [565, 408] width 13 height 11
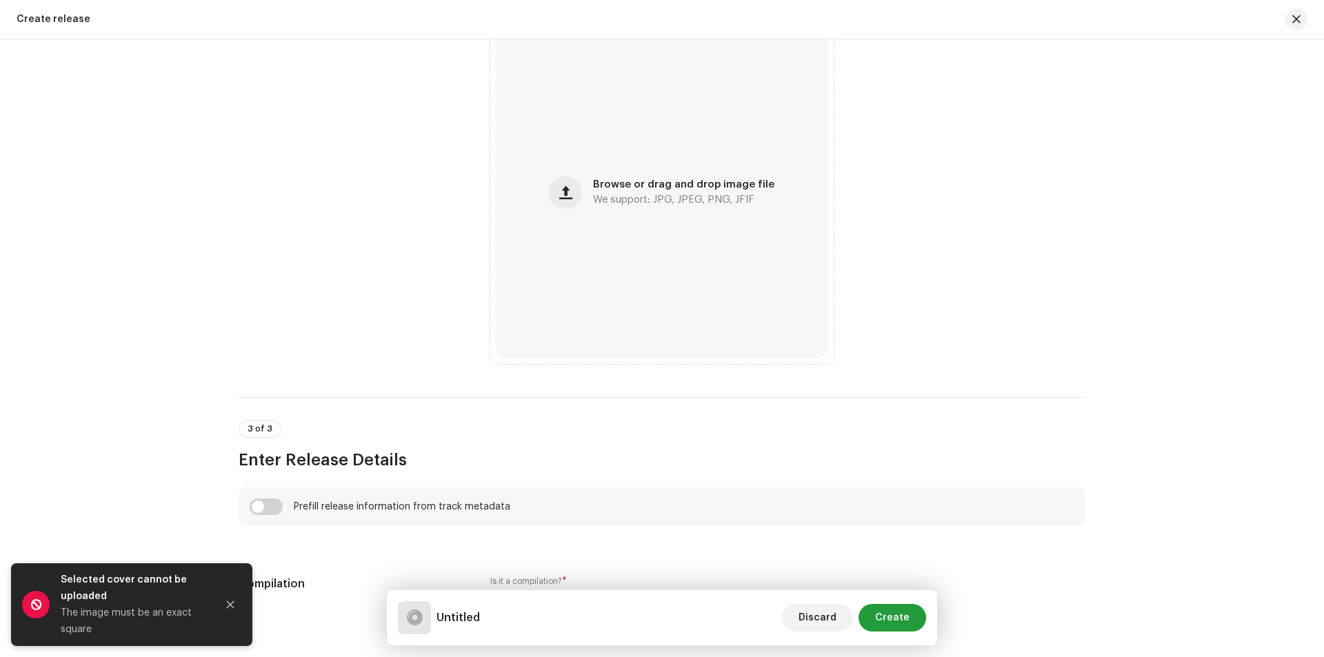
scroll to position [552, 0]
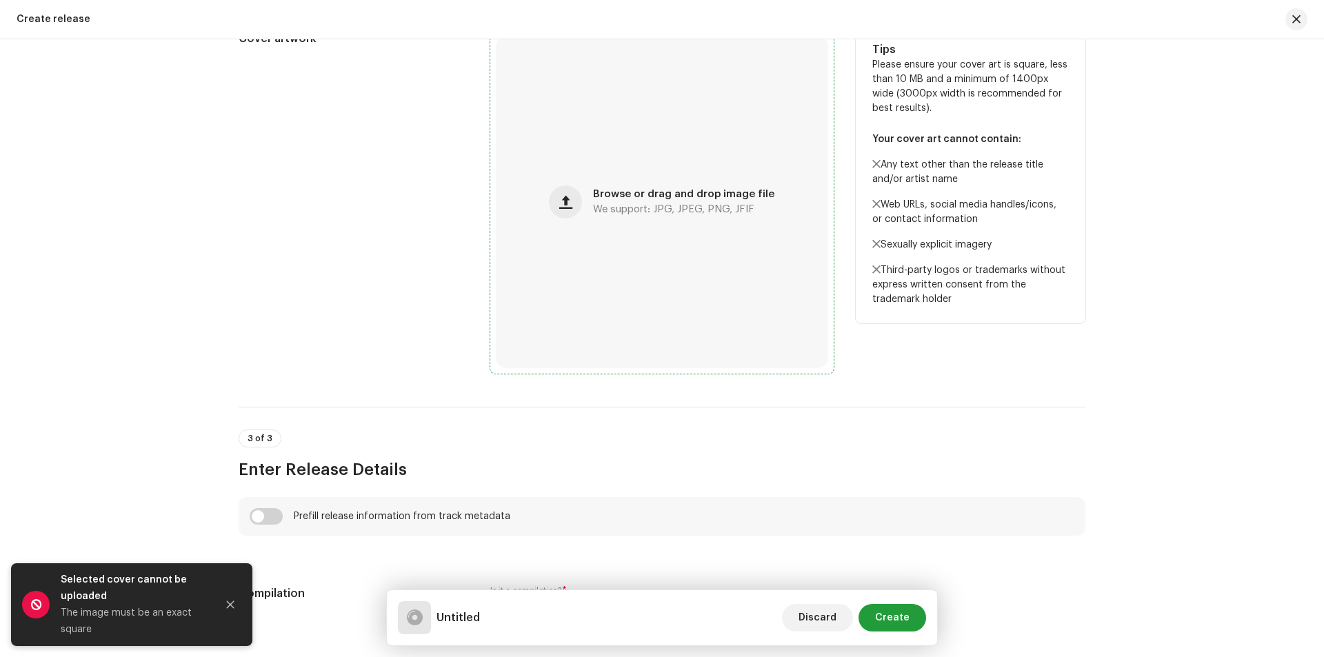
click at [608, 201] on div "Browse or drag and drop image file We support: JPG, JPEG, PNG, JFIF" at bounding box center [683, 202] width 181 height 25
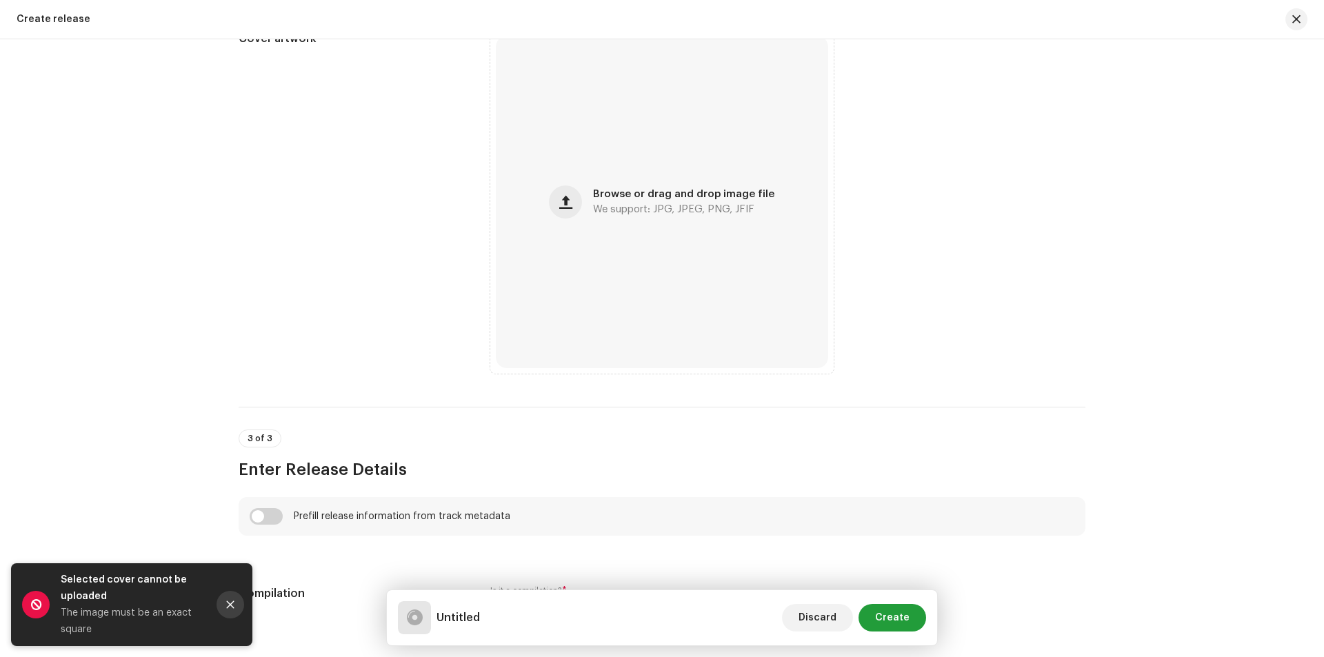
click at [228, 608] on icon "Close" at bounding box center [231, 605] width 8 height 8
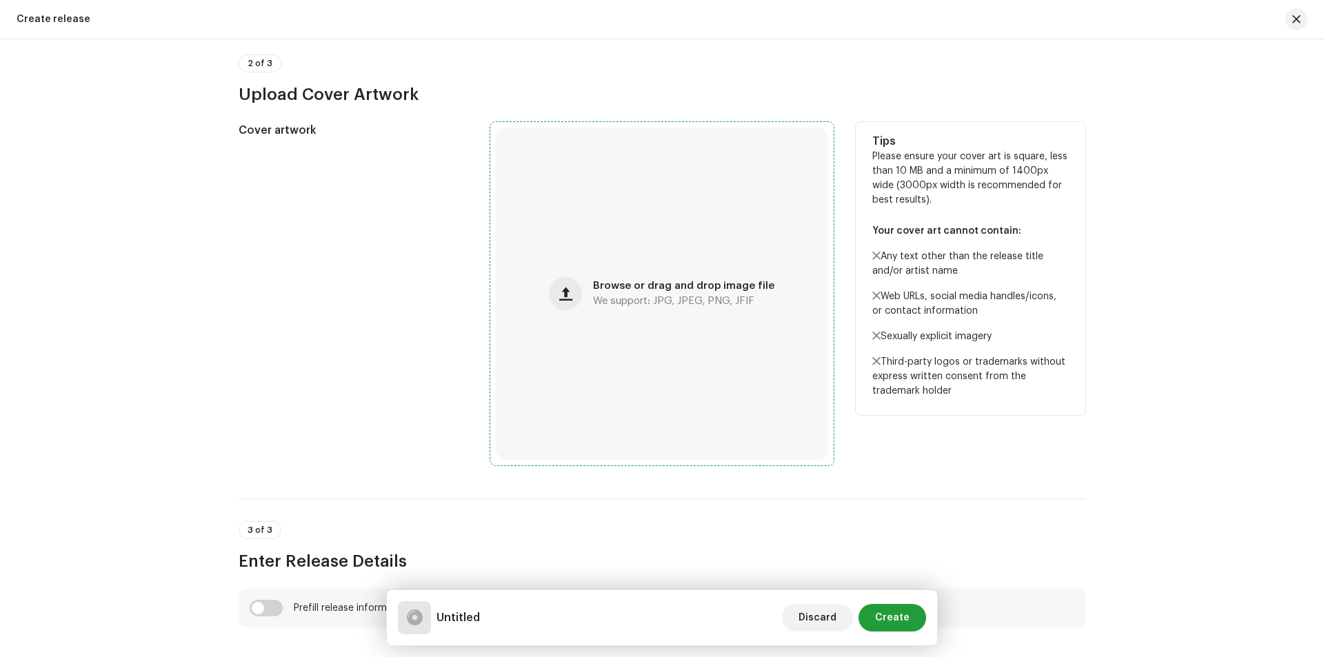
scroll to position [437, 0]
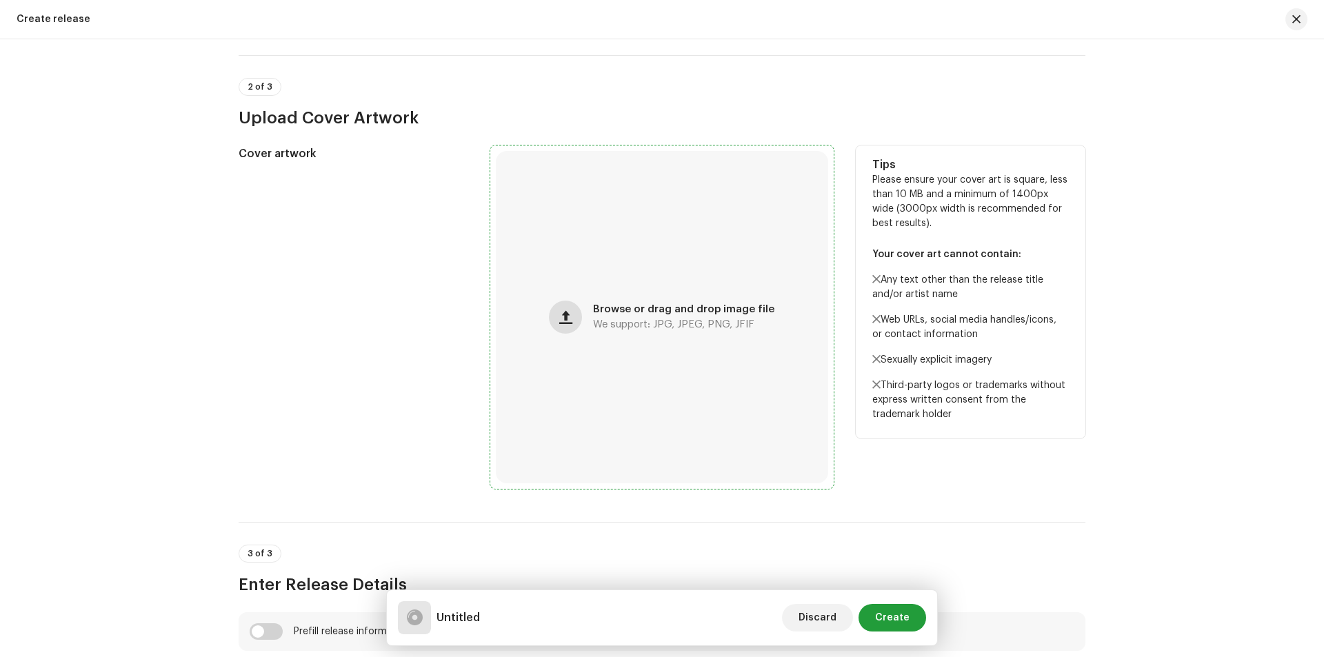
click at [559, 310] on button "button" at bounding box center [565, 317] width 33 height 33
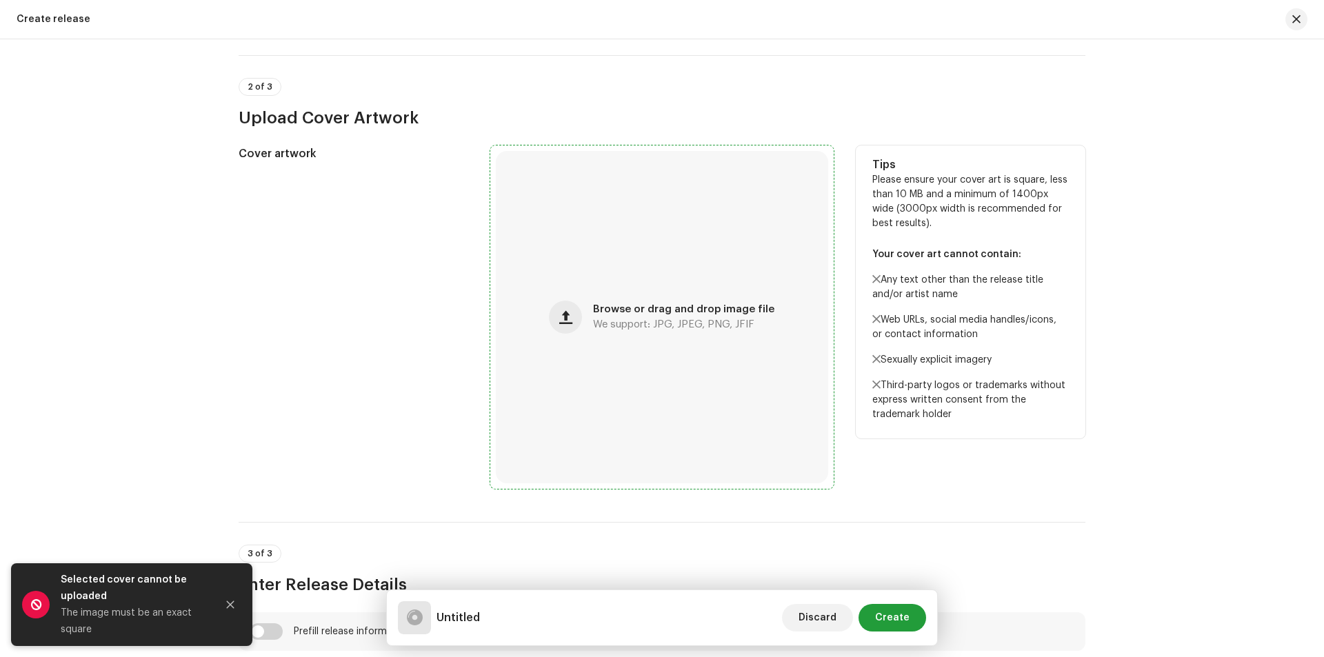
click at [620, 308] on span "Browse or drag and drop image file" at bounding box center [683, 310] width 181 height 10
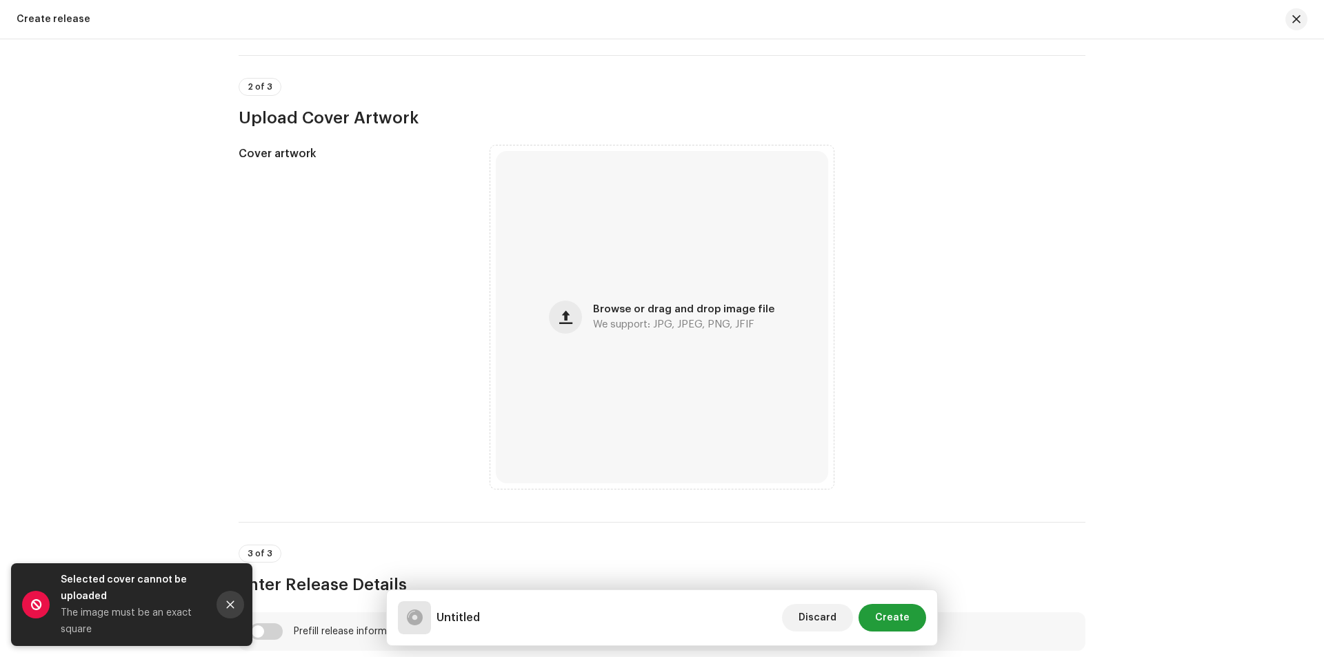
click at [232, 614] on button "Close" at bounding box center [231, 605] width 28 height 28
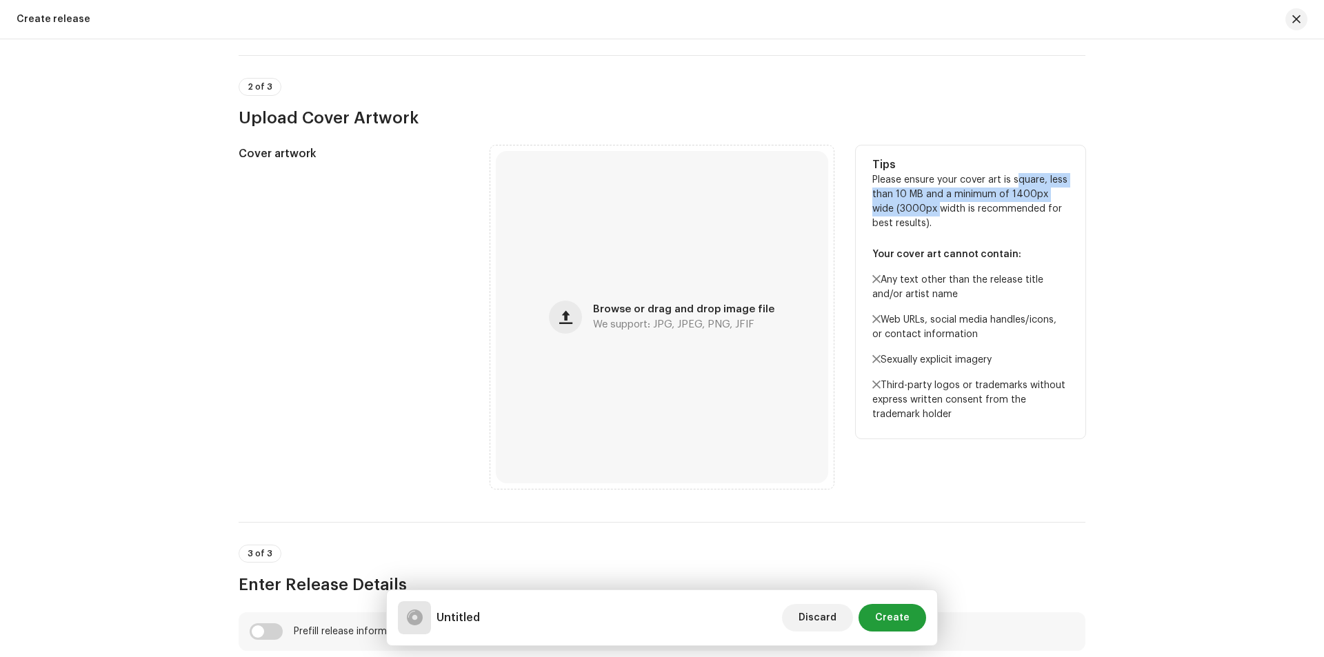
drag, startPoint x: 1009, startPoint y: 187, endPoint x: 910, endPoint y: 216, distance: 103.5
click at [910, 216] on p "Please ensure your cover art is square, less than 10 MB and a minimum of 1400px…" at bounding box center [970, 297] width 197 height 249
click at [578, 306] on button "button" at bounding box center [565, 317] width 33 height 33
